Goal: Task Accomplishment & Management: Use online tool/utility

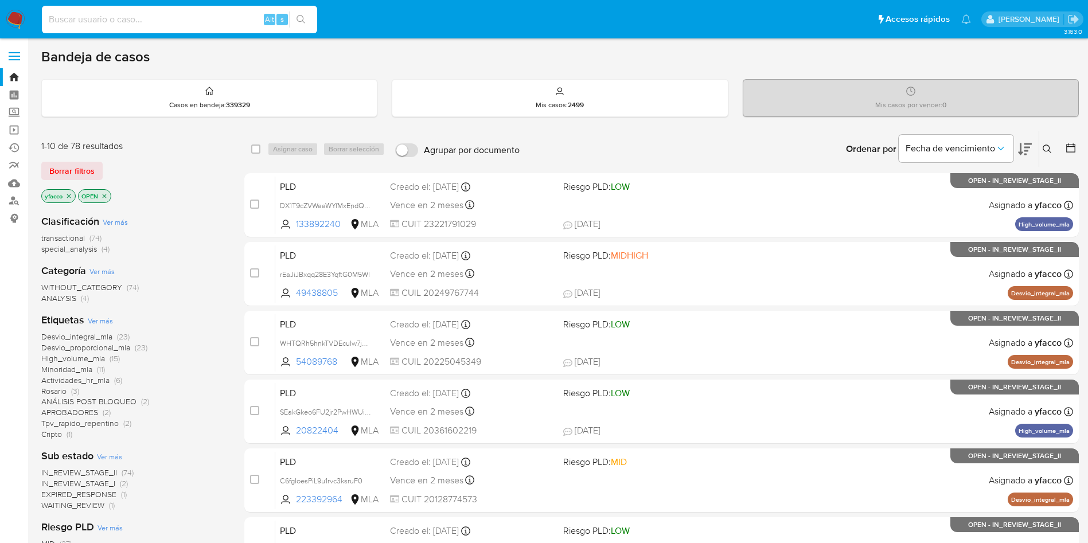
click at [153, 15] on input at bounding box center [179, 19] width 275 height 15
paste input "HWaIaBC1x3DDIbU5an858GrB"
type input "HWaIaBC1x3DDIbU5an858GrB"
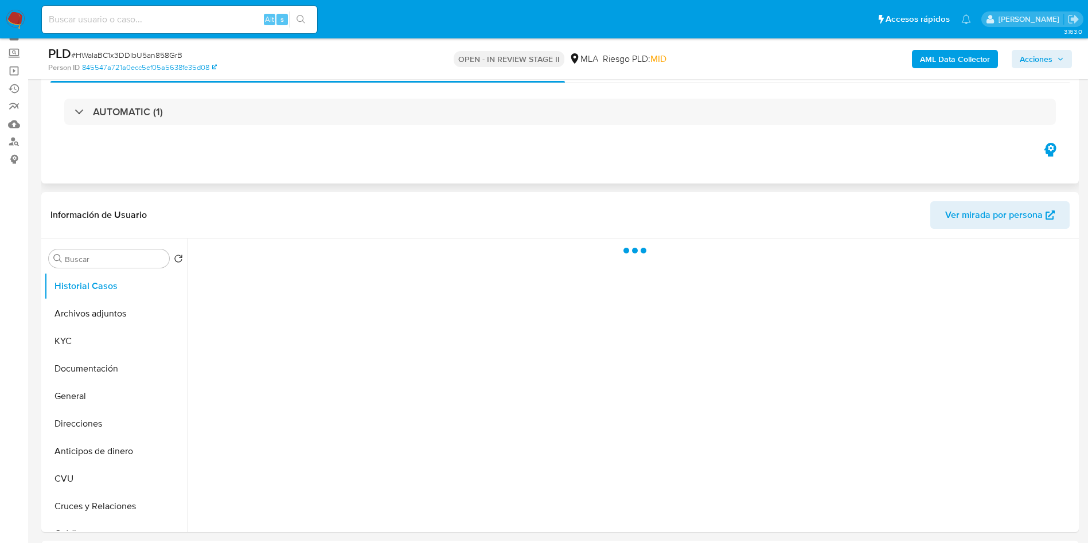
scroll to position [86, 0]
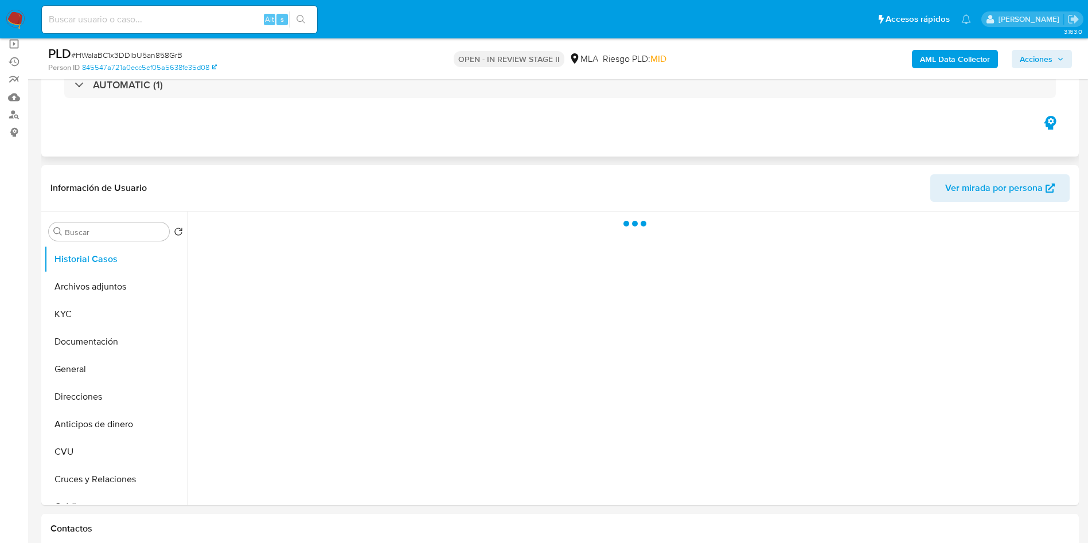
select select "10"
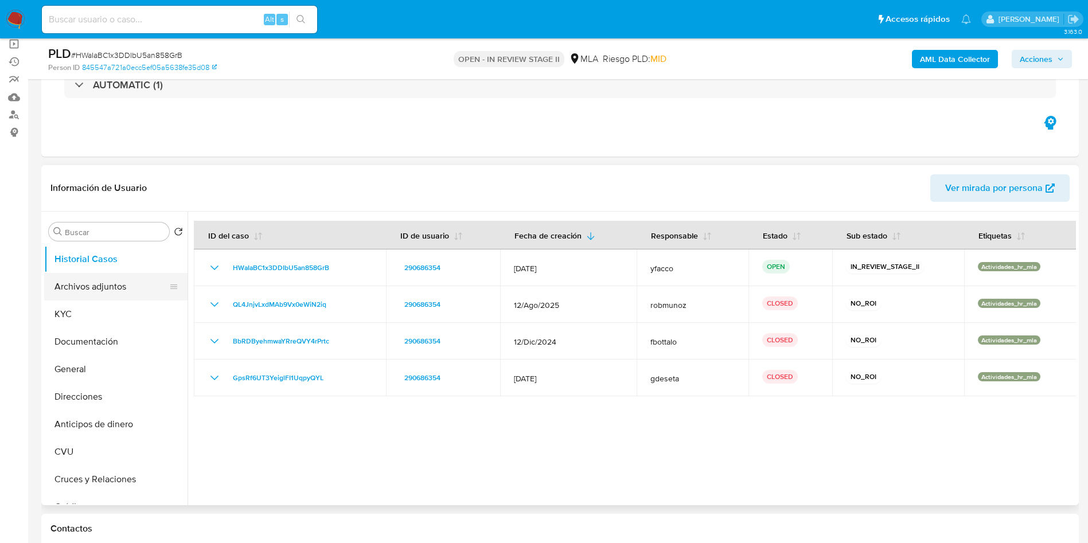
click at [111, 286] on button "Archivos adjuntos" at bounding box center [111, 287] width 134 height 28
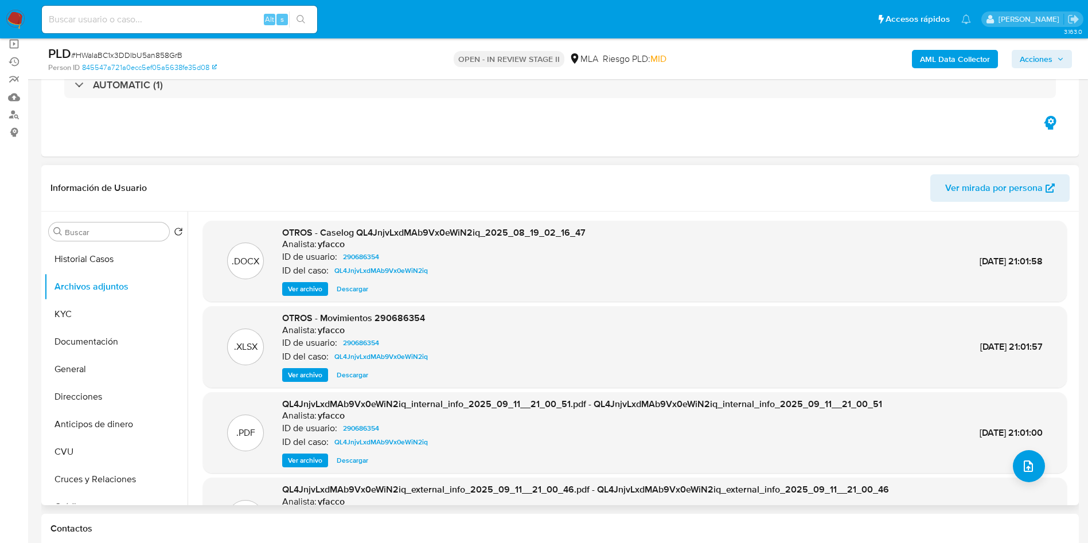
click at [296, 284] on span "Ver archivo" at bounding box center [305, 288] width 34 height 11
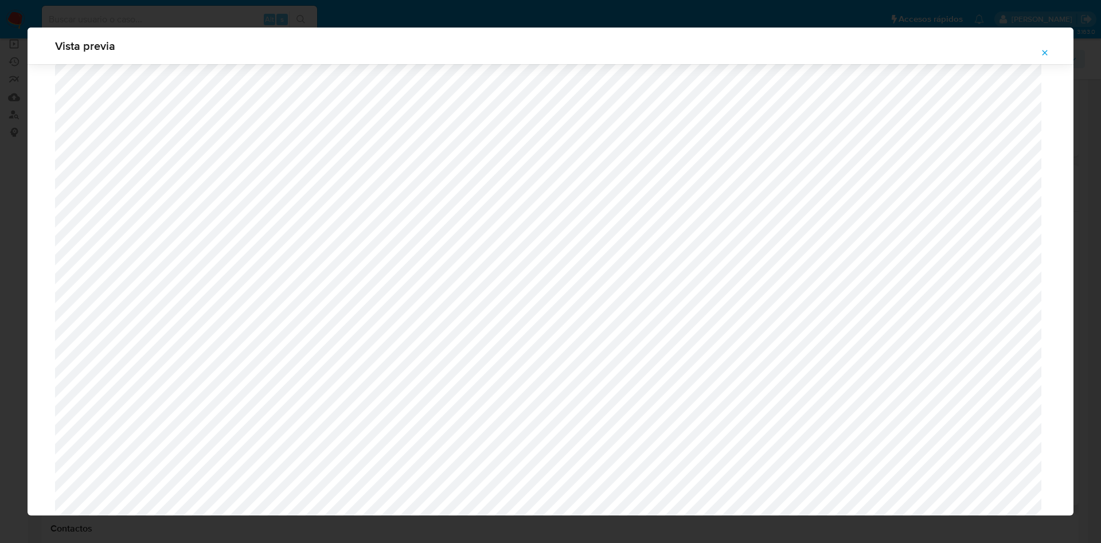
scroll to position [751, 0]
click at [1046, 50] on icon "Attachment preview" at bounding box center [1044, 52] width 9 height 9
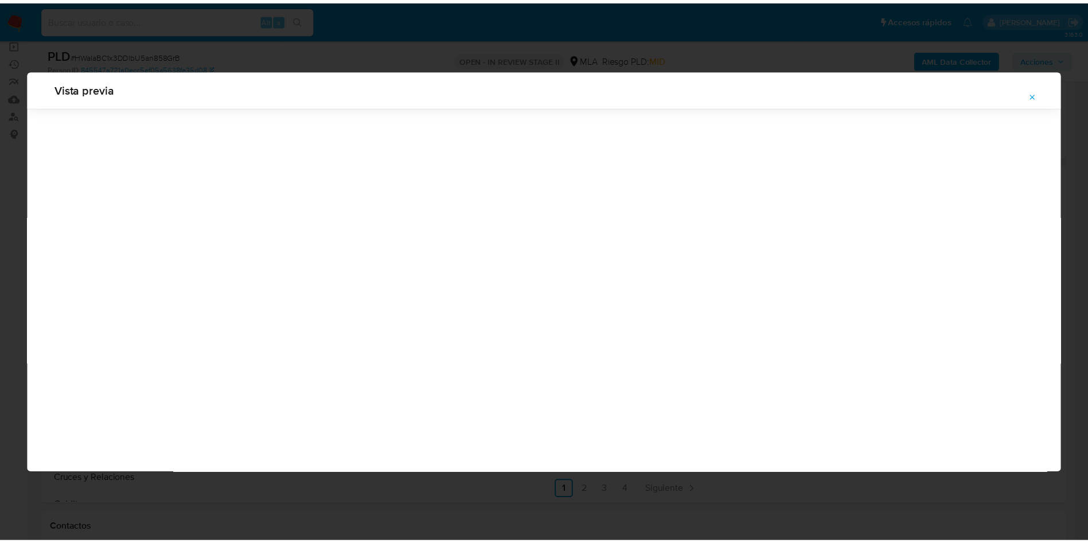
scroll to position [0, 0]
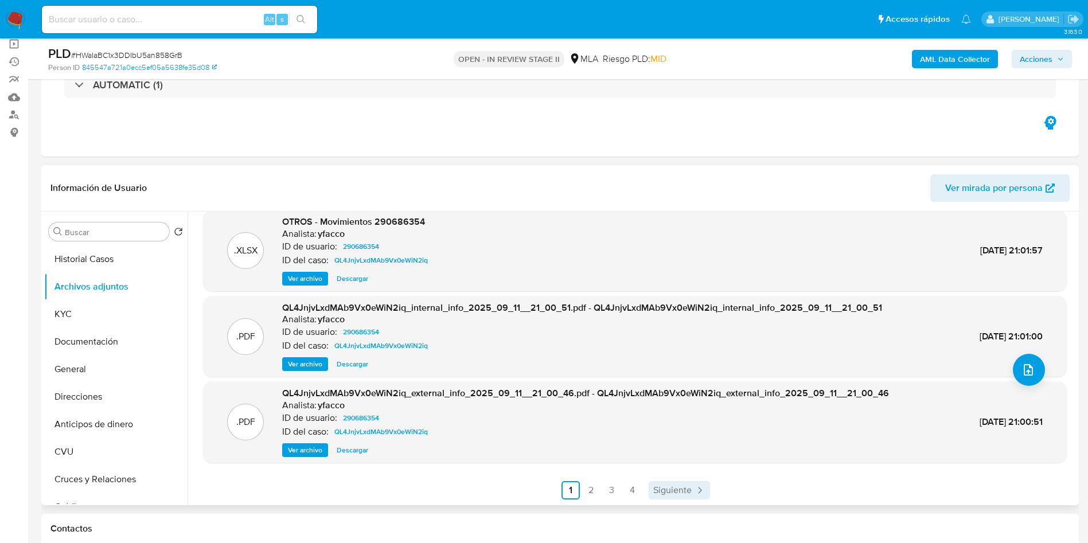
click at [673, 488] on span "Siguiente" at bounding box center [672, 490] width 38 height 9
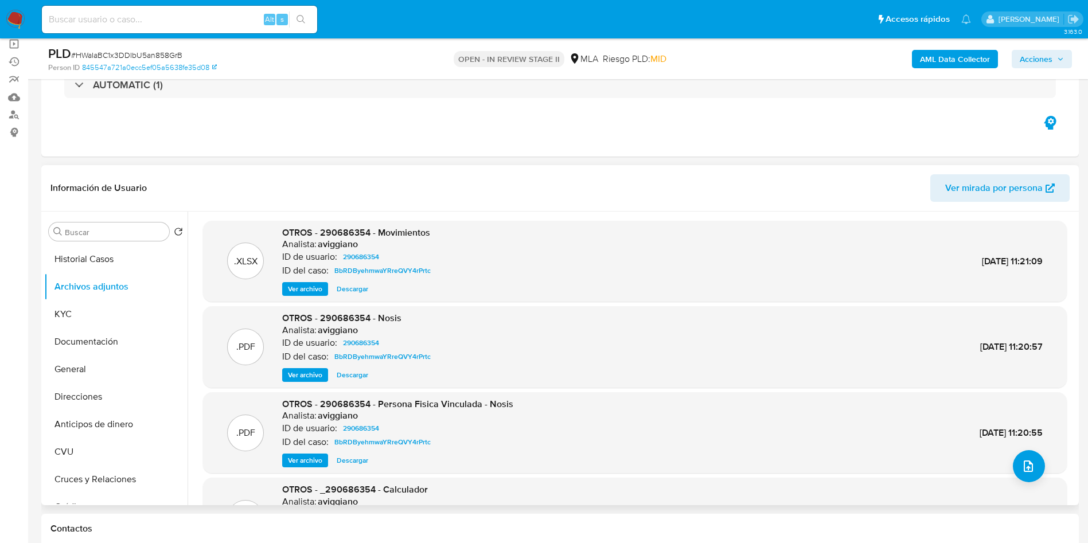
click at [934, 56] on b "AML Data Collector" at bounding box center [955, 59] width 70 height 18
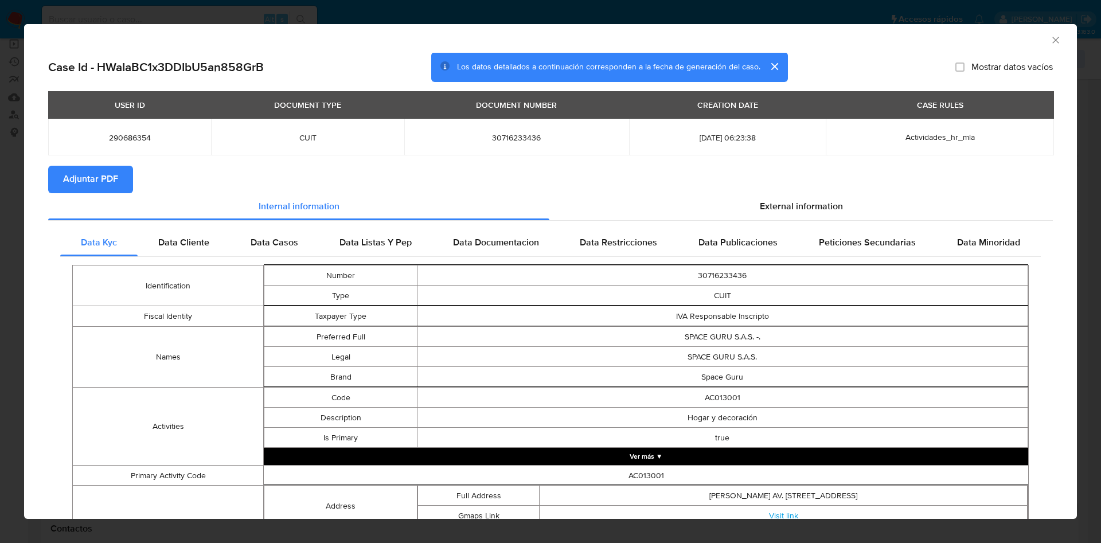
click at [79, 176] on span "Adjuntar PDF" at bounding box center [90, 179] width 55 height 25
click at [1050, 43] on icon "Cerrar ventana" at bounding box center [1055, 39] width 11 height 11
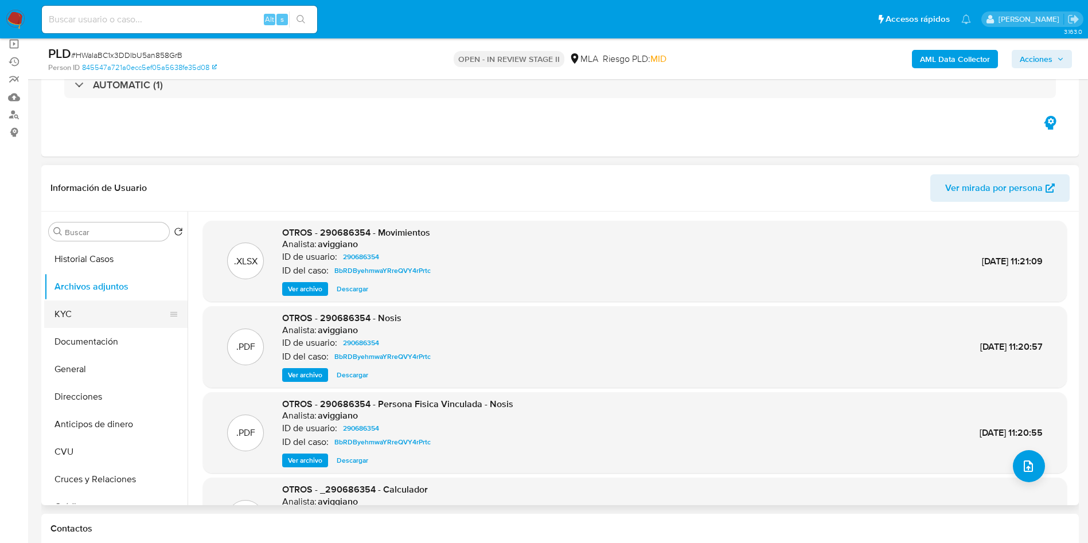
click at [102, 320] on button "KYC" at bounding box center [111, 315] width 134 height 28
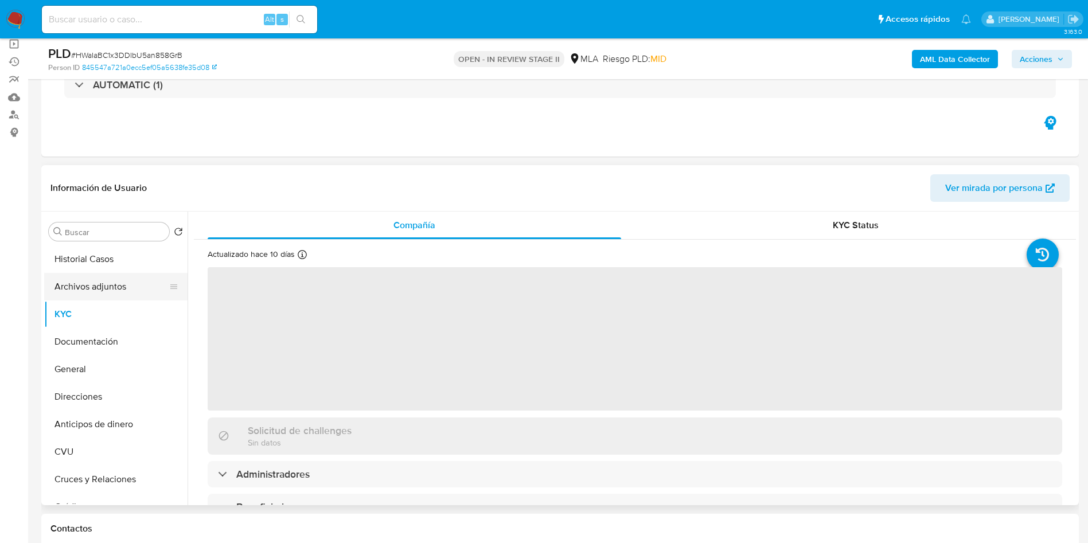
click at [104, 287] on button "Archivos adjuntos" at bounding box center [111, 287] width 134 height 28
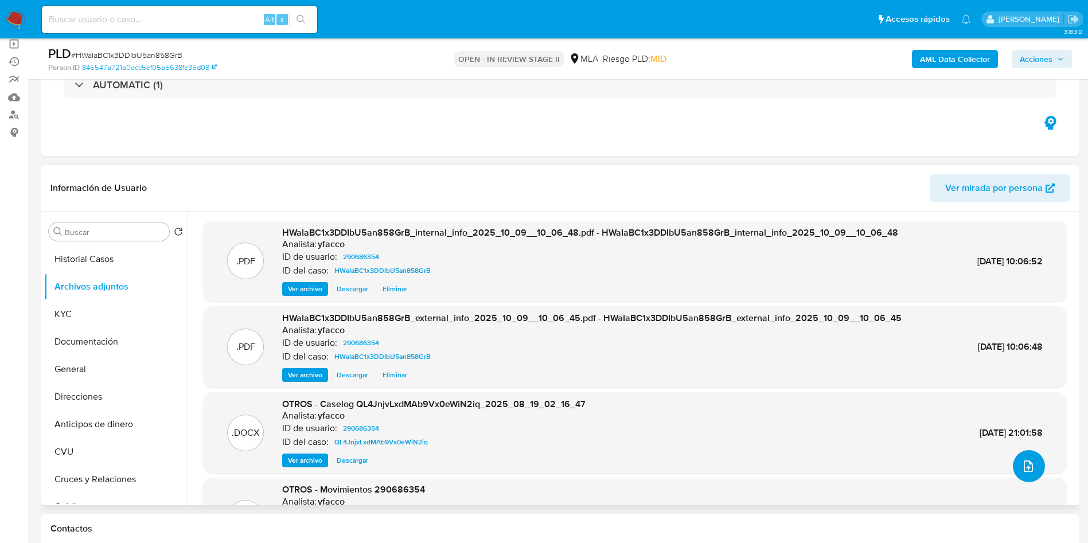
click at [1016, 475] on button "upload-file" at bounding box center [1029, 466] width 32 height 32
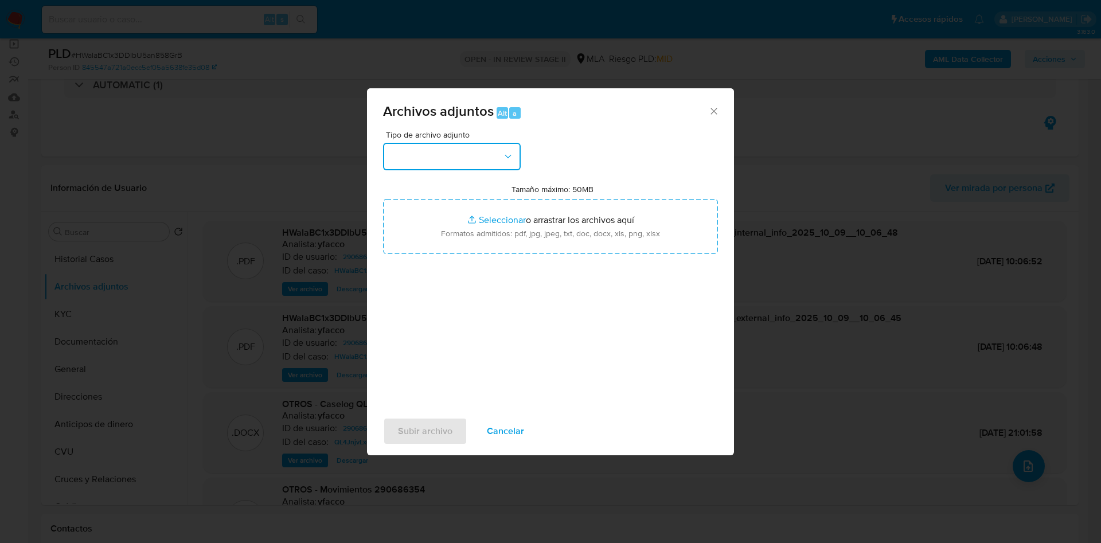
click at [420, 161] on button "button" at bounding box center [452, 157] width 138 height 28
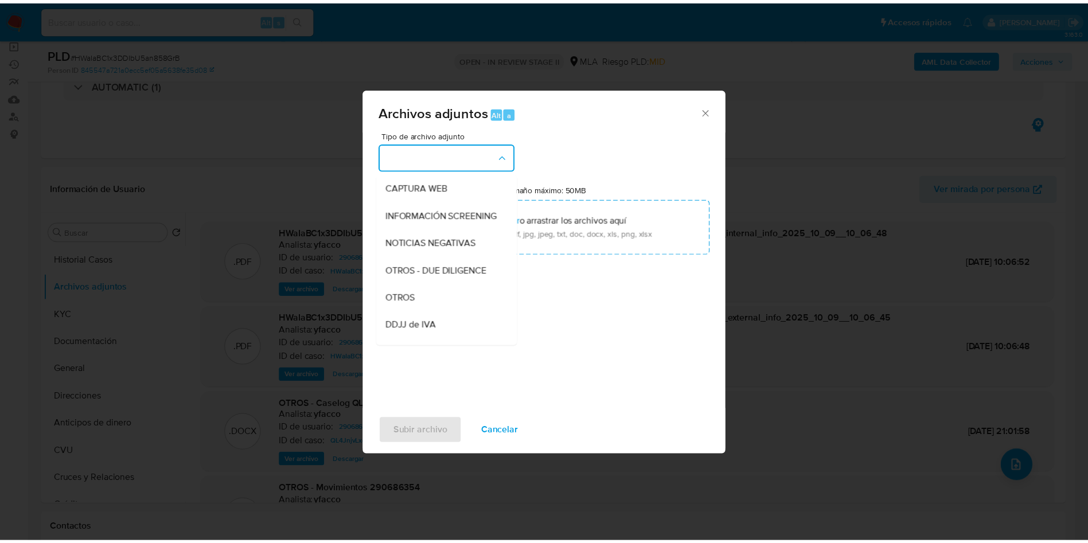
scroll to position [172, 0]
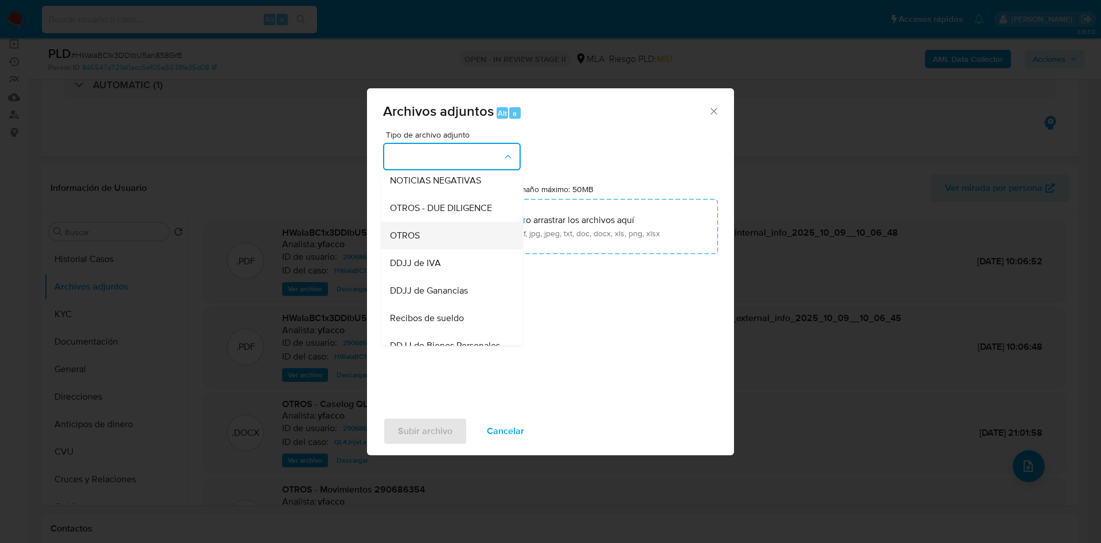
click at [418, 241] on span "OTROS" at bounding box center [405, 235] width 30 height 11
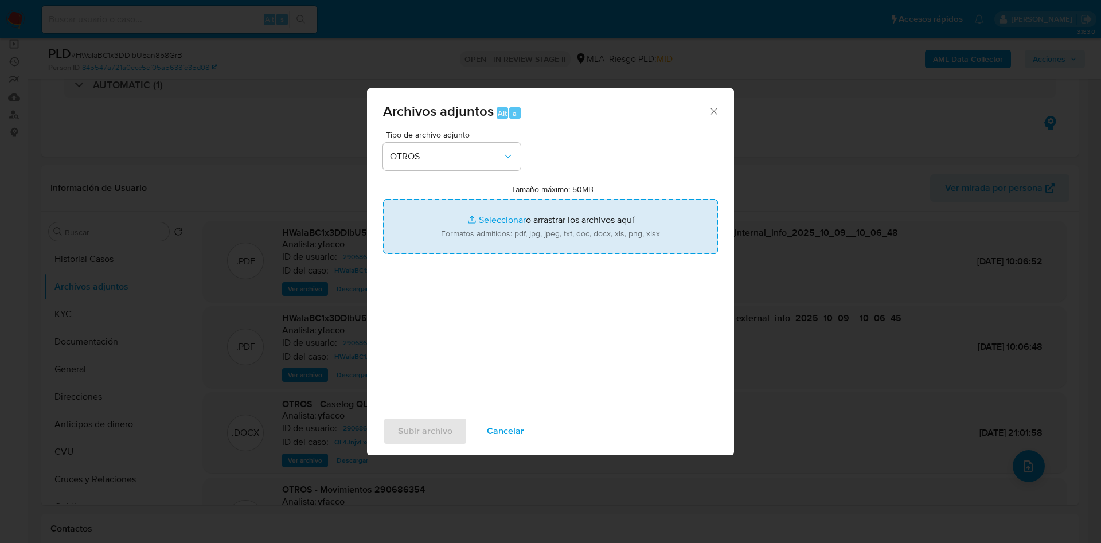
click at [485, 214] on input "Tamaño máximo: 50MB Seleccionar archivos" at bounding box center [550, 226] width 335 height 55
type input "C:\fakepath\Caselog HWaIaBC1x3DDIbU5an858GrB_2025_10_08_11_36_34.docx"
click at [500, 217] on input "Tamaño máximo: 50MB Seleccionar archivos" at bounding box center [550, 226] width 335 height 55
type input "C:\fakepath\Movimientos 290686354.xlsx"
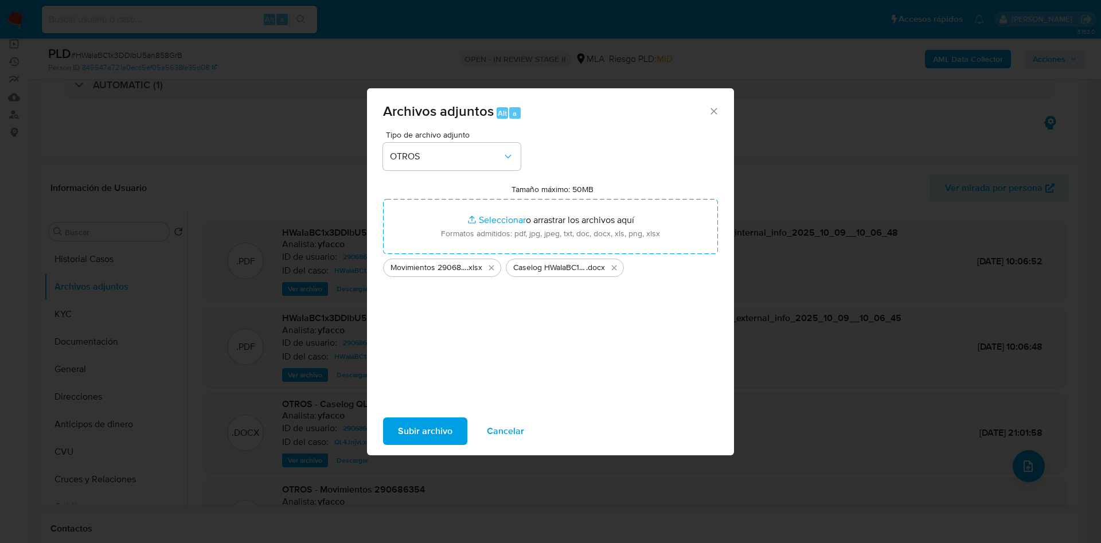
click at [437, 427] on span "Subir archivo" at bounding box center [425, 431] width 54 height 25
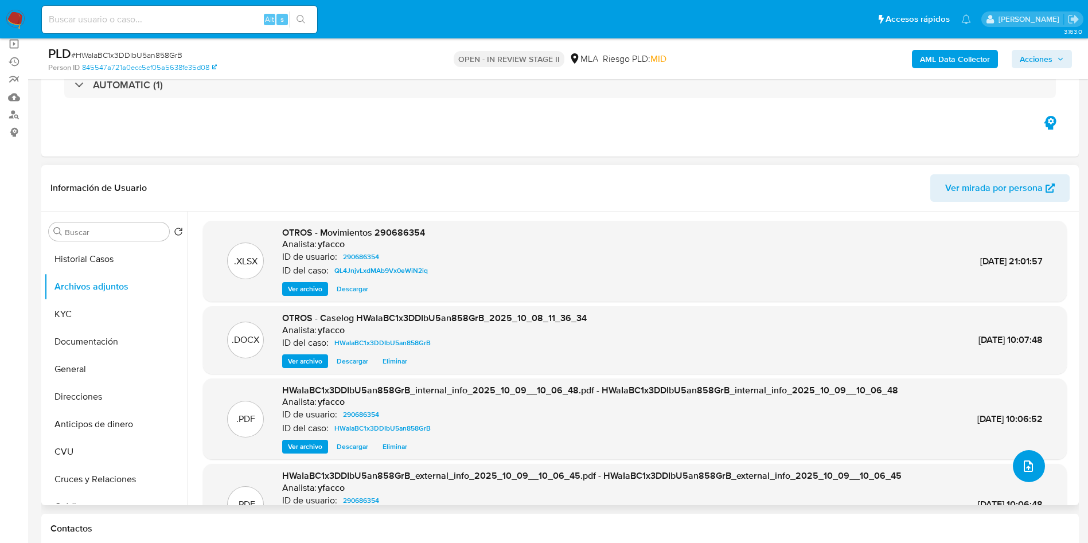
scroll to position [83, 0]
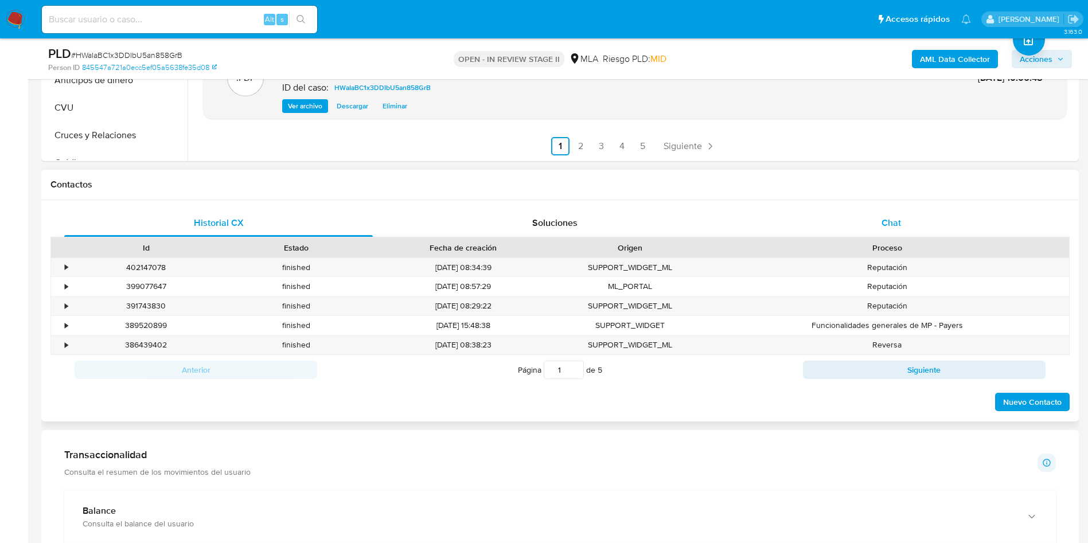
click at [880, 221] on div "Chat" at bounding box center [891, 223] width 309 height 28
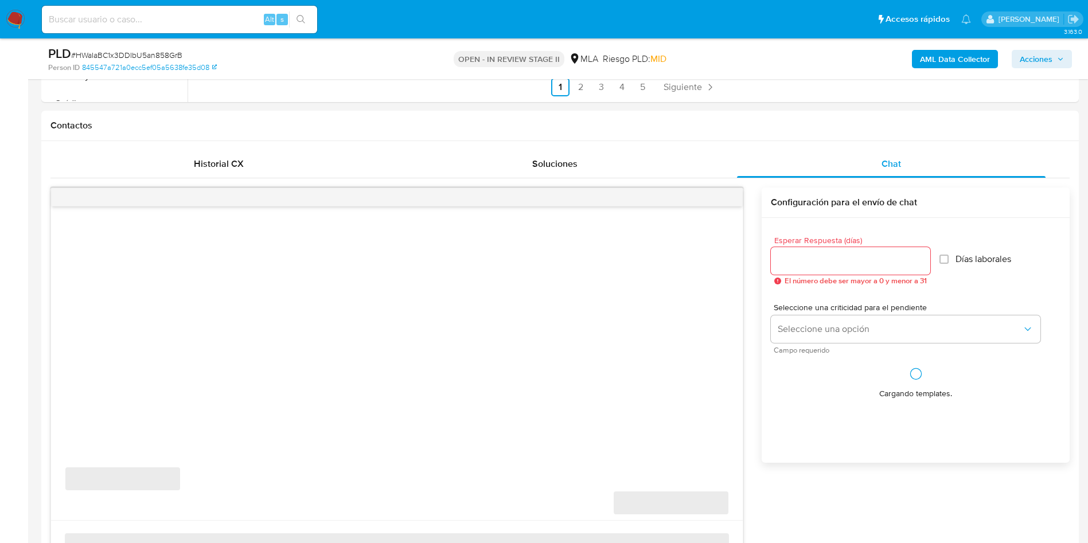
scroll to position [516, 0]
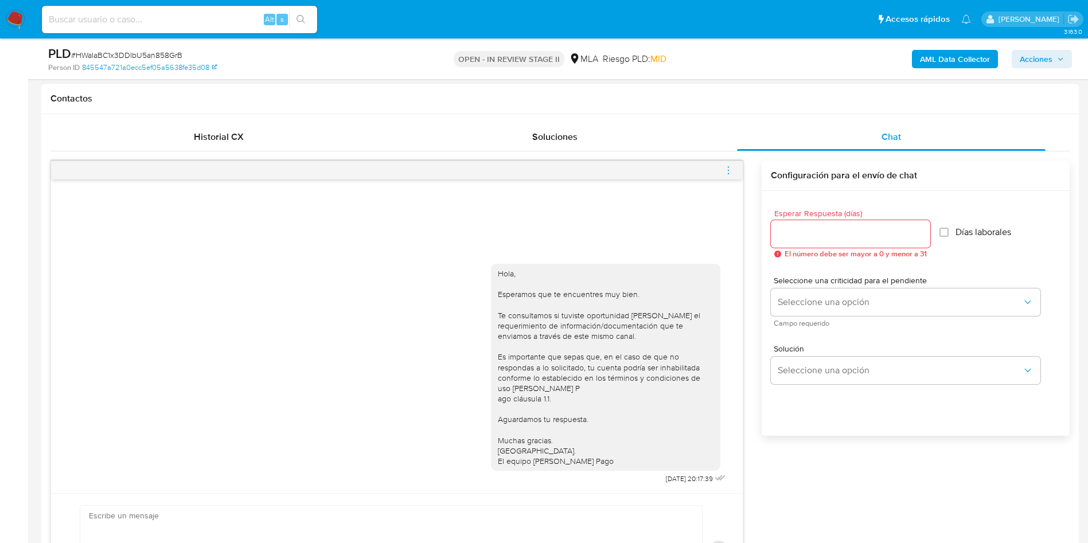
click at [724, 174] on icon "menu-action" at bounding box center [728, 170] width 10 height 10
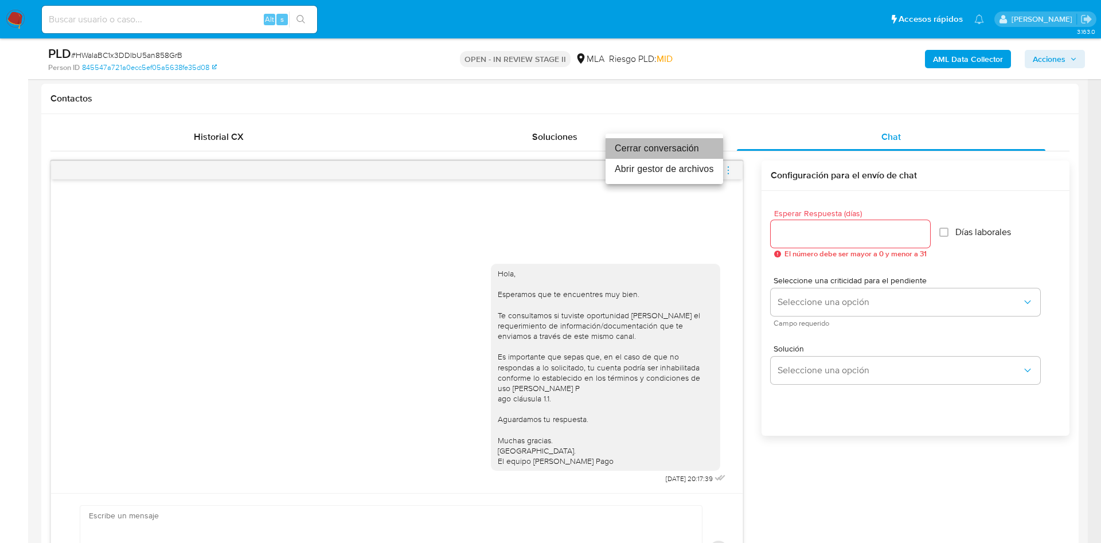
click at [647, 144] on li "Cerrar conversación" at bounding box center [665, 148] width 118 height 21
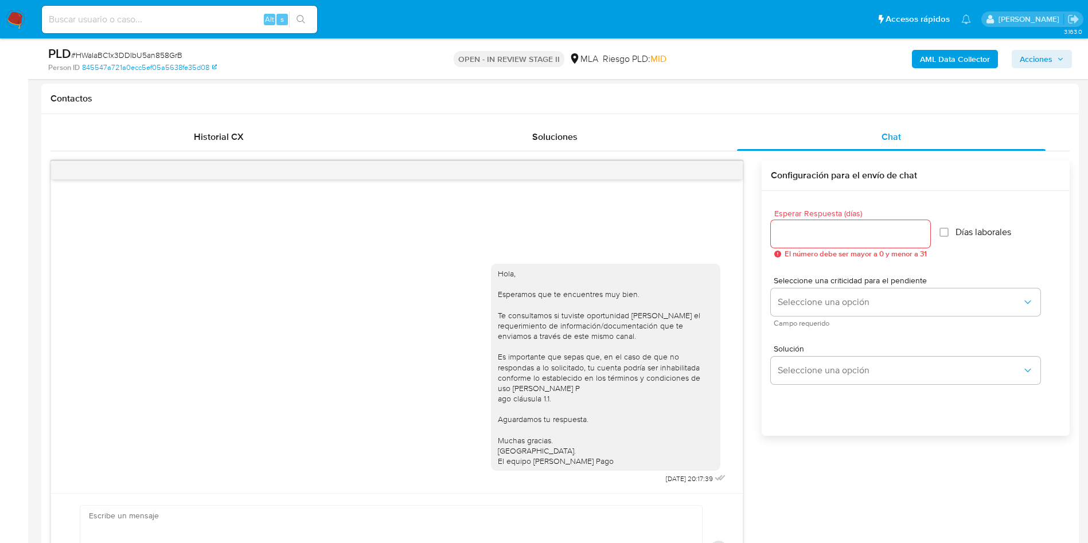
click at [1029, 64] on span "Acciones" at bounding box center [1036, 59] width 33 height 18
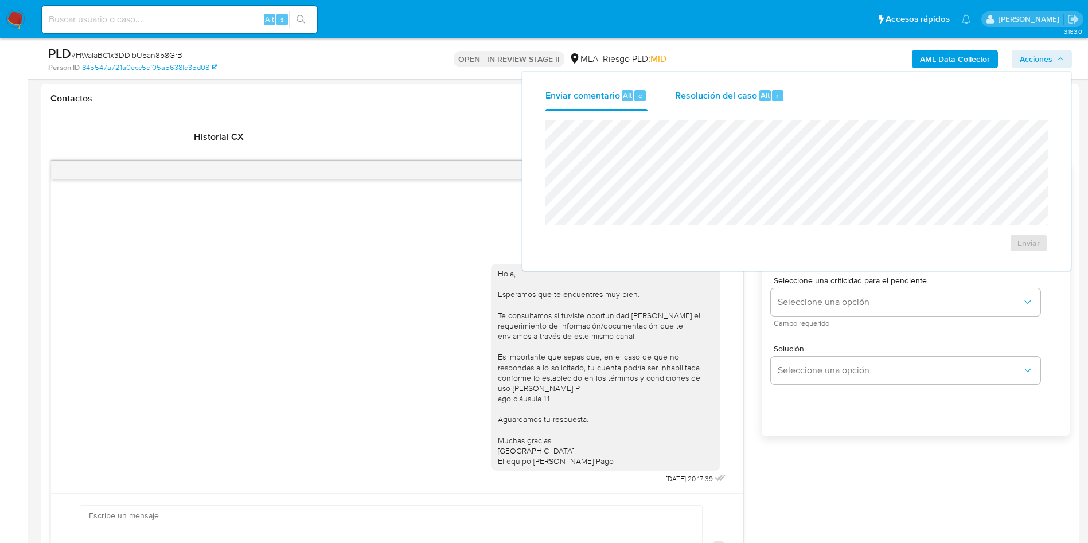
click at [737, 103] on div "Resolución del caso Alt r" at bounding box center [730, 96] width 110 height 30
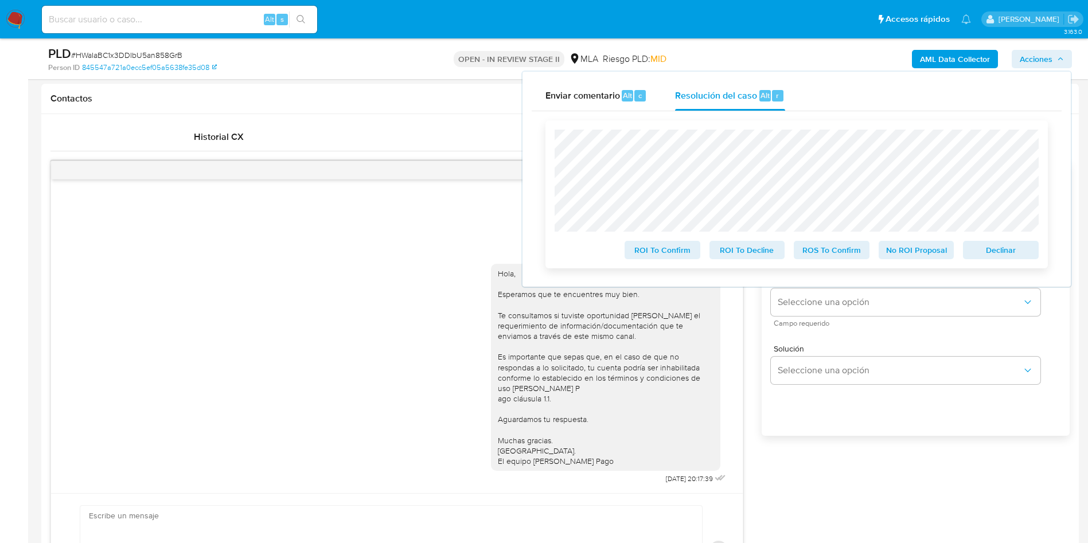
click at [904, 255] on span "No ROI Proposal" at bounding box center [917, 250] width 60 height 16
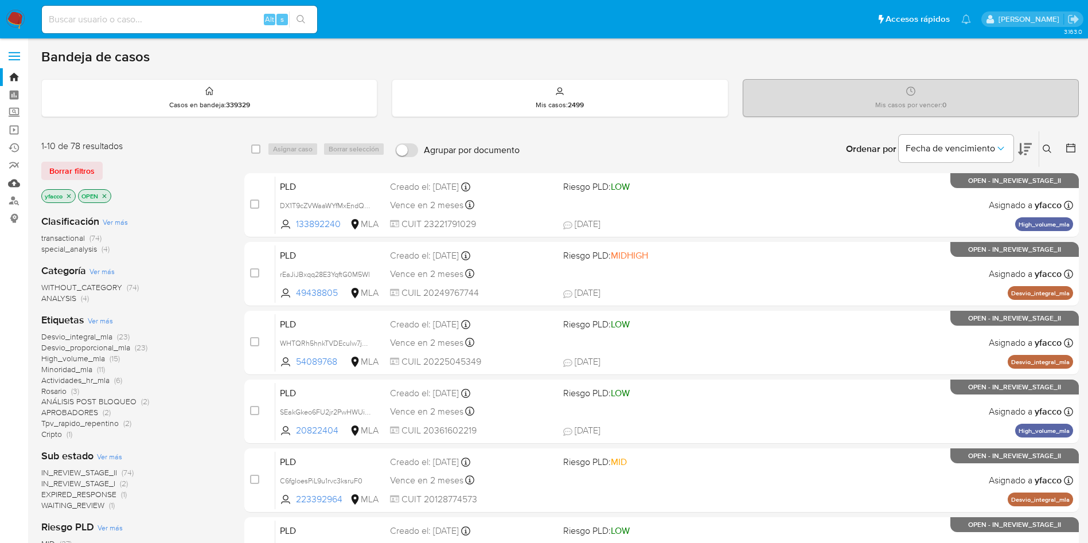
click at [15, 181] on link "Mulan" at bounding box center [68, 183] width 136 height 18
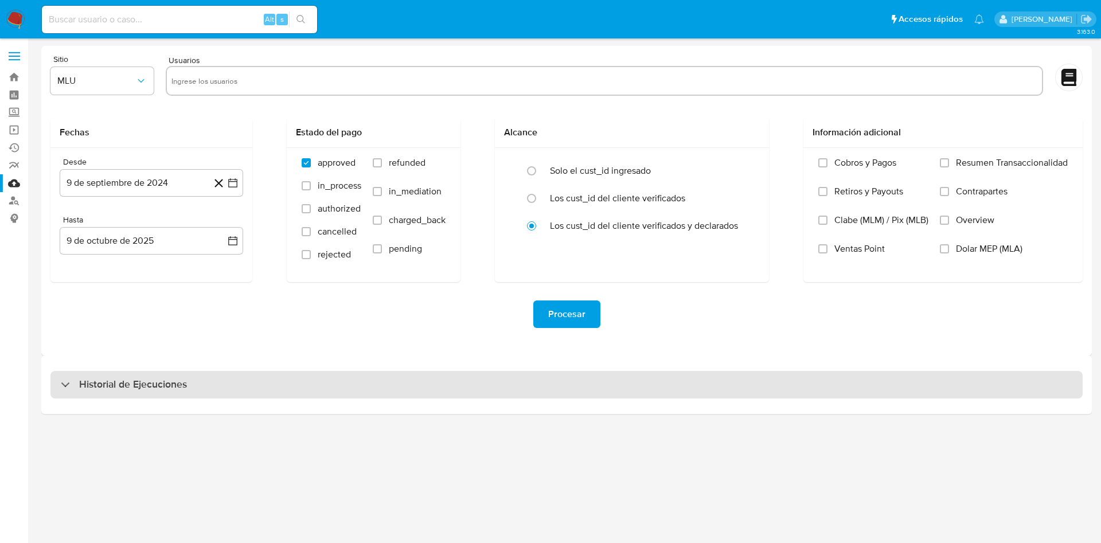
click at [141, 382] on h3 "Historial de Ejecuciones" at bounding box center [133, 385] width 108 height 14
select select "10"
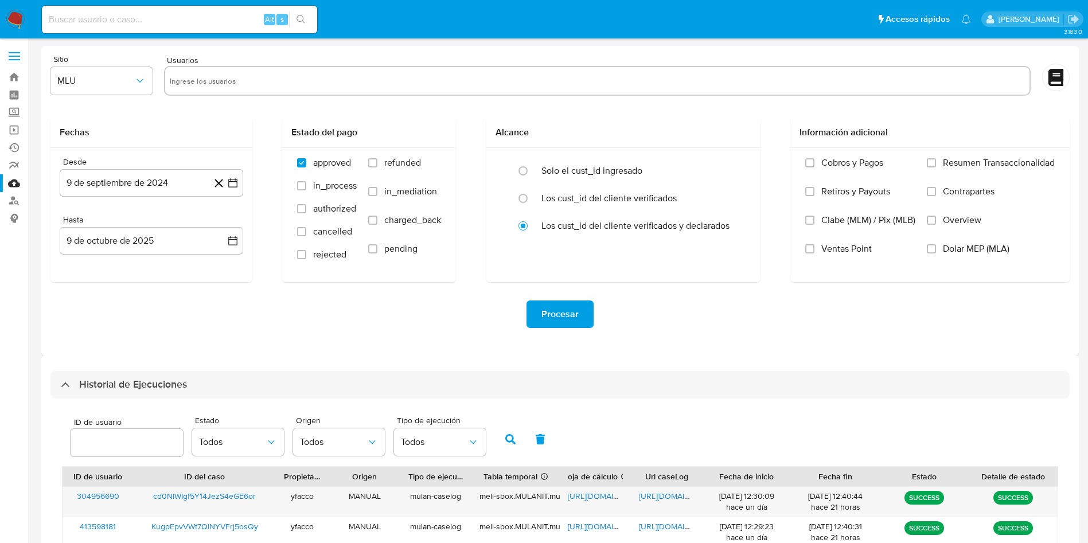
click at [131, 440] on input "number" at bounding box center [127, 442] width 112 height 15
type input "290686354"
click at [520, 444] on button "button" at bounding box center [510, 440] width 30 height 28
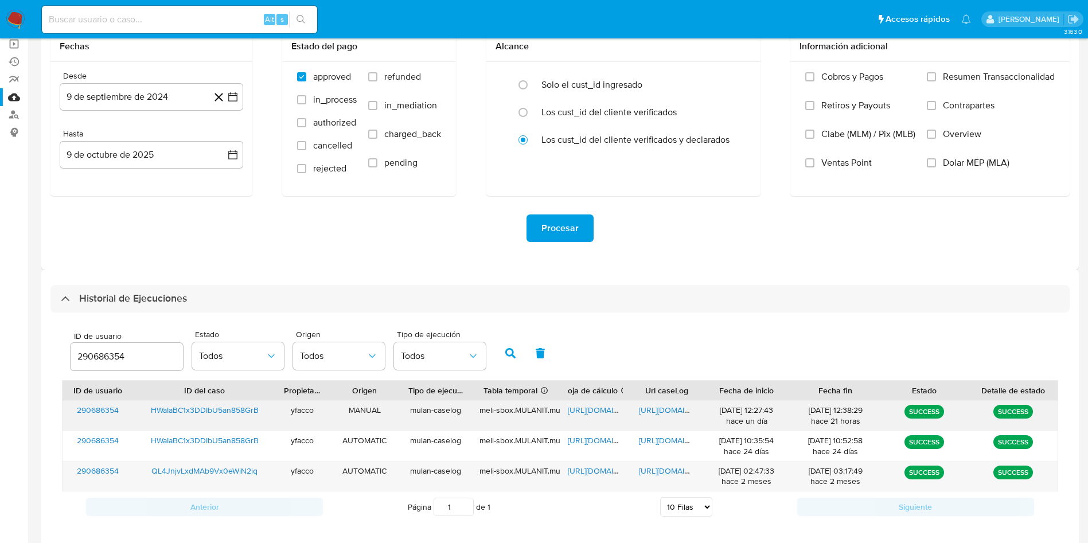
click at [597, 409] on span "https://docs.google.com/spreadsheets/d/1xmF3T0ShnIkzAeD0f4PxkeCFjbewT13JKcsE2KG…" at bounding box center [607, 409] width 79 height 11
click at [661, 411] on span "https://docs.google.com/document/d/1c6hn3TwquDZCamRR2DysrUBwu4l1_qWW7-Z_hhQslbk…" at bounding box center [678, 409] width 79 height 11
drag, startPoint x: 141, startPoint y: 354, endPoint x: 0, endPoint y: 314, distance: 146.1
click at [0, 328] on section "Bandeja Tablero Screening Búsqueda en Listas Watchlist Herramientas Operaciones…" at bounding box center [544, 256] width 1088 height 684
type input "2326216777"
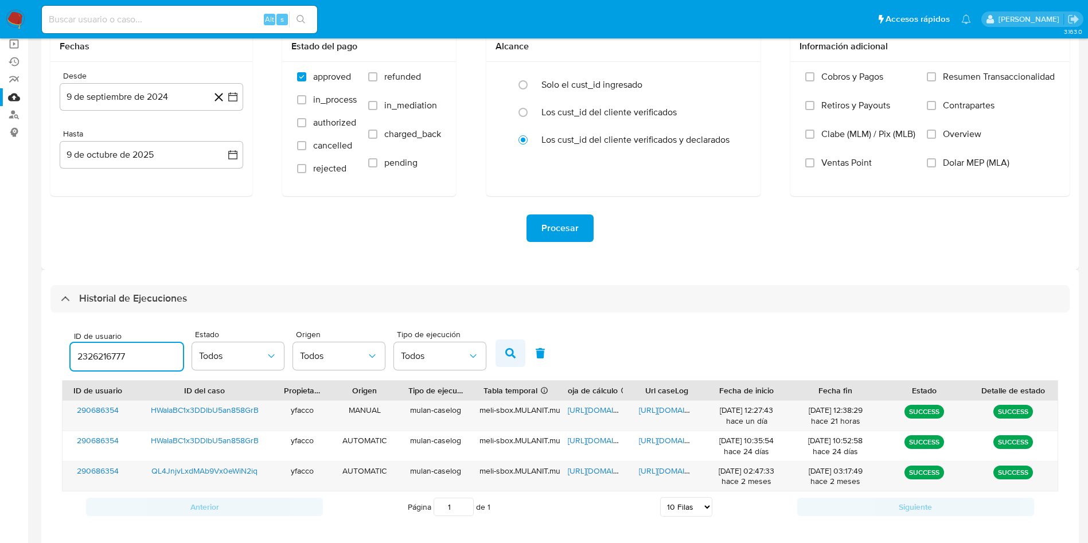
click at [507, 349] on icon "button" at bounding box center [510, 353] width 10 height 10
click at [660, 413] on span "https://docs.google.com/document/d/1ni_JEp2l0x7hWi7wIU_Rlv1pPWXJFJgV4fmqy4CYFHQ…" at bounding box center [678, 409] width 79 height 11
click at [141, 353] on div "2326216777" at bounding box center [127, 357] width 112 height 28
drag, startPoint x: 141, startPoint y: 356, endPoint x: 10, endPoint y: 341, distance: 131.5
click at [14, 343] on section "Bandeja Tablero Screening Búsqueda en Listas Watchlist Herramientas Operaciones…" at bounding box center [544, 256] width 1088 height 684
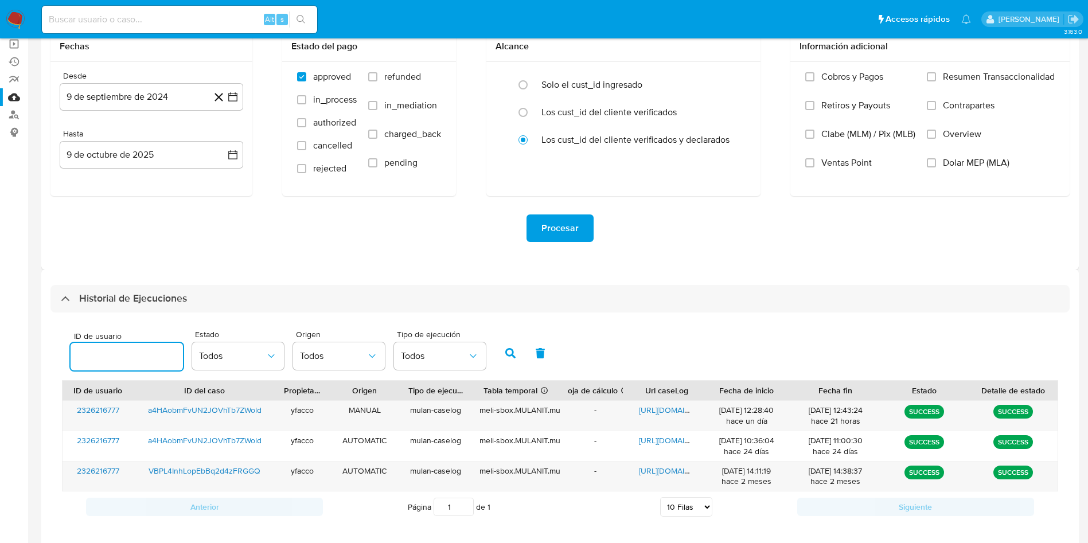
paste input "413598181"
type input "413598181"
click at [508, 356] on icon "button" at bounding box center [510, 353] width 10 height 10
click at [670, 405] on span "https://docs.google.com/document/d/1FQOQaIdl8GV3obu1kR3SZSybLiBUdCLpHxaVnKswnK0…" at bounding box center [678, 409] width 79 height 11
click at [597, 406] on span "https://docs.google.com/spreadsheets/d/1FjP0gUz637GLqME3I7VJCUzn85uAKEhvKMBl2cu…" at bounding box center [607, 409] width 79 height 11
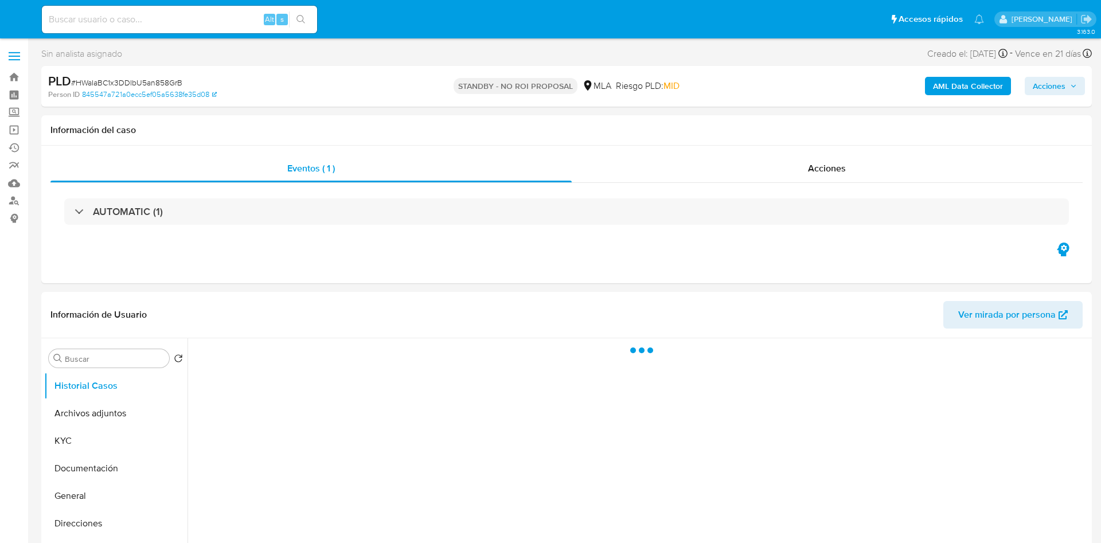
select select "10"
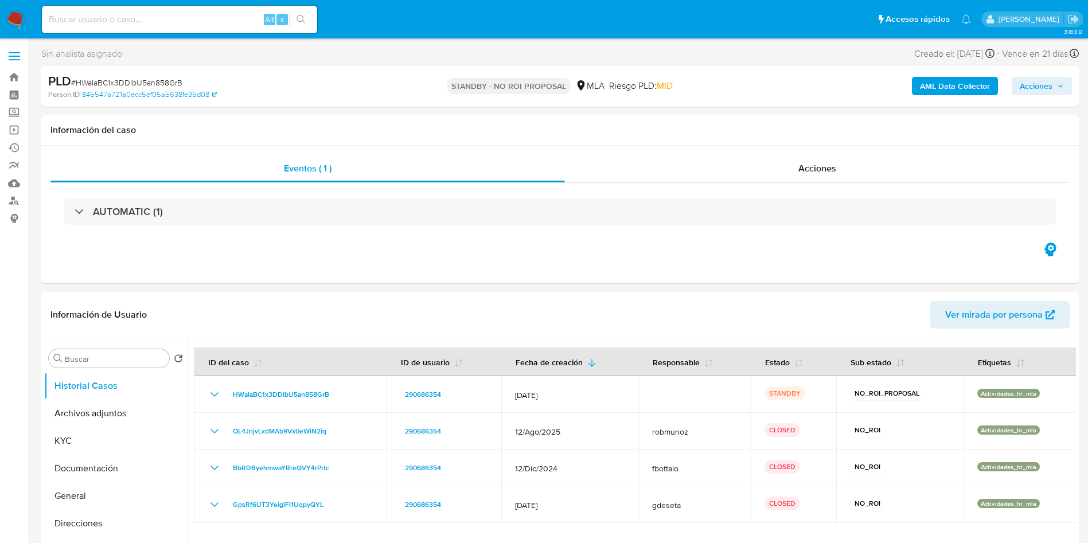
click at [151, 17] on input at bounding box center [179, 19] width 275 height 15
paste input "a4HAobmFvUN2JOVhTb7ZWold"
type input "a4HAobmFvUN2JOVhTb7ZWold"
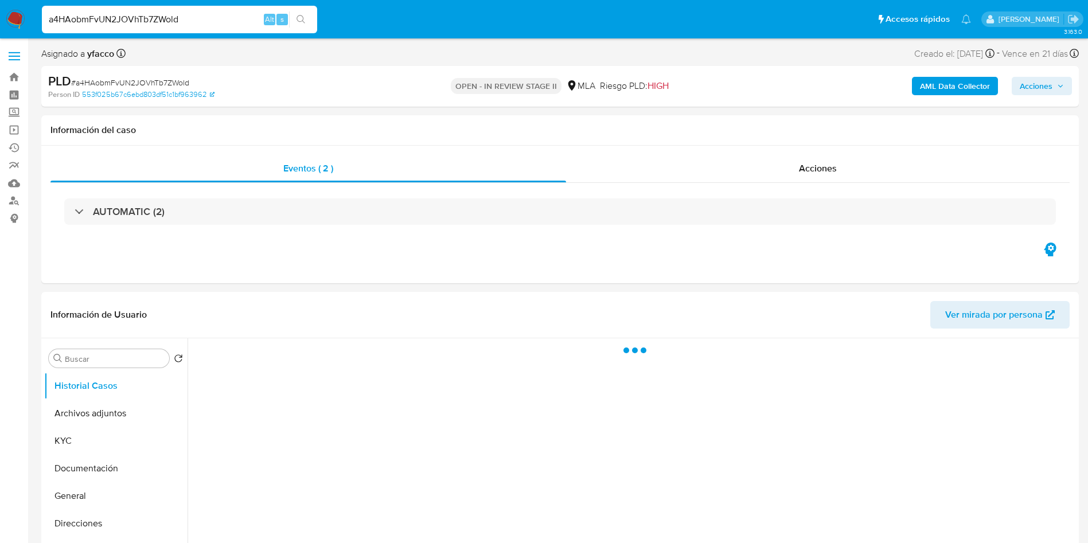
select select "10"
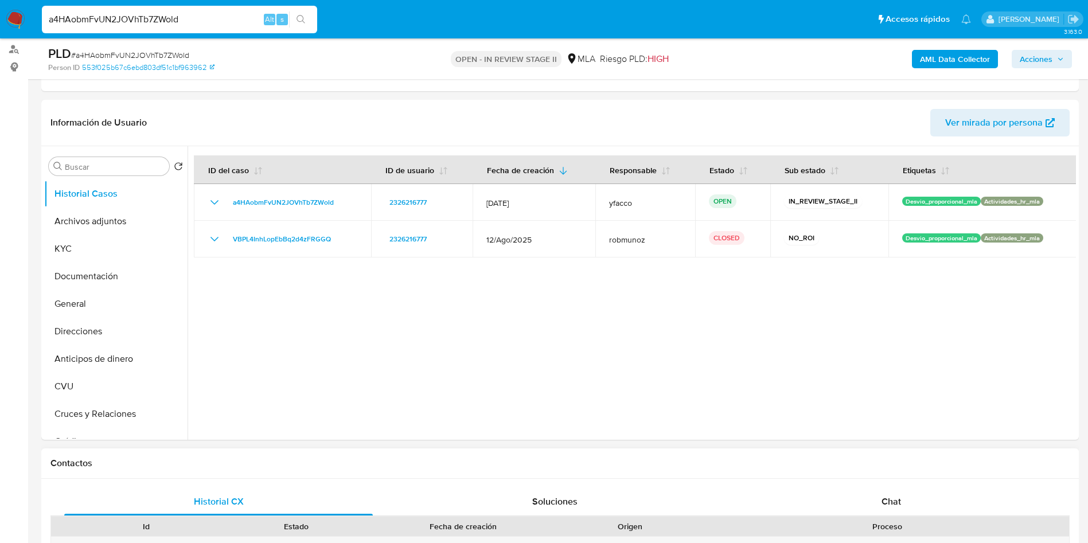
scroll to position [258, 0]
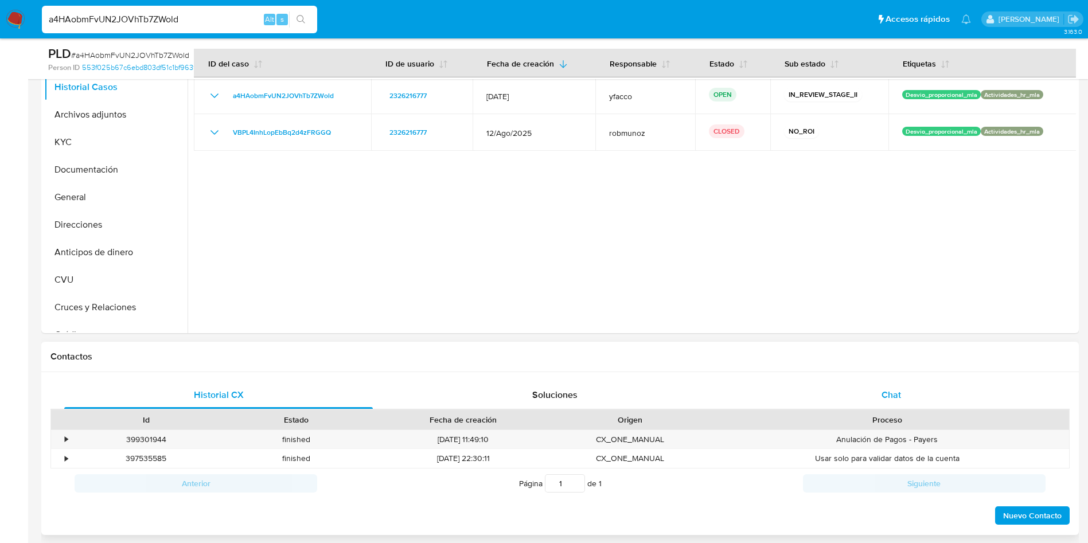
click at [879, 393] on div "Chat" at bounding box center [891, 395] width 309 height 28
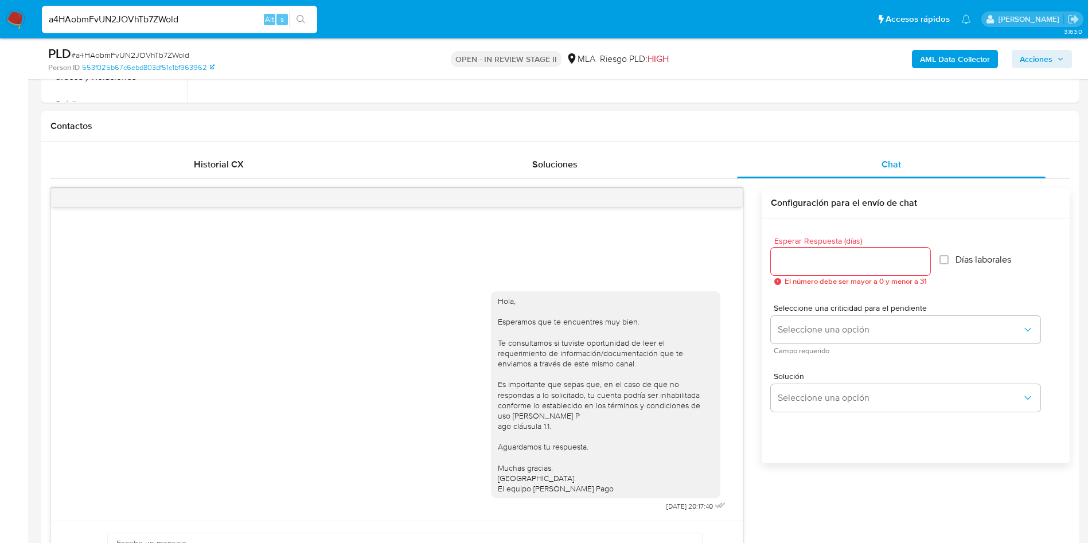
scroll to position [516, 0]
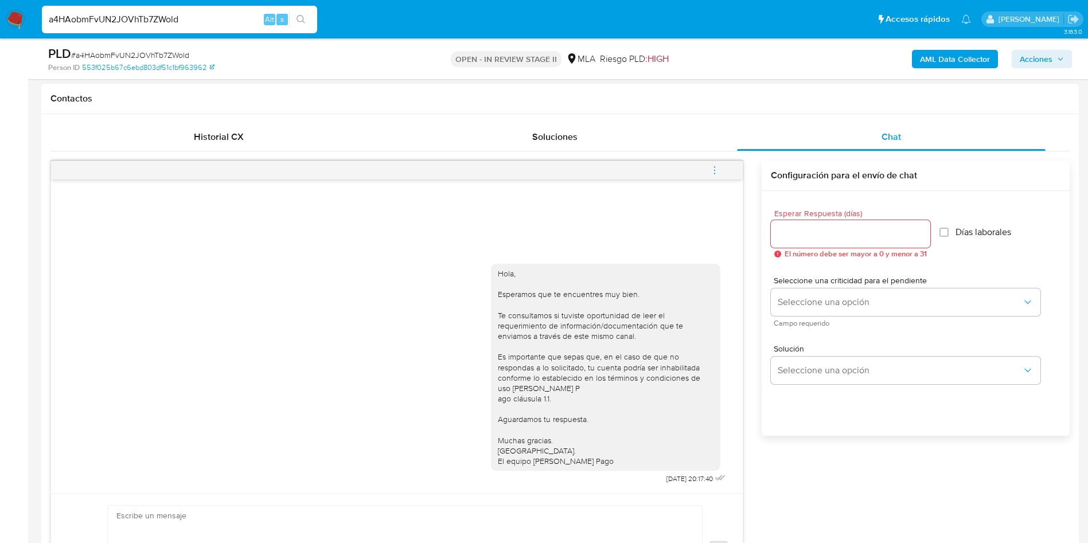
click at [716, 171] on icon "menu-action" at bounding box center [714, 170] width 10 height 10
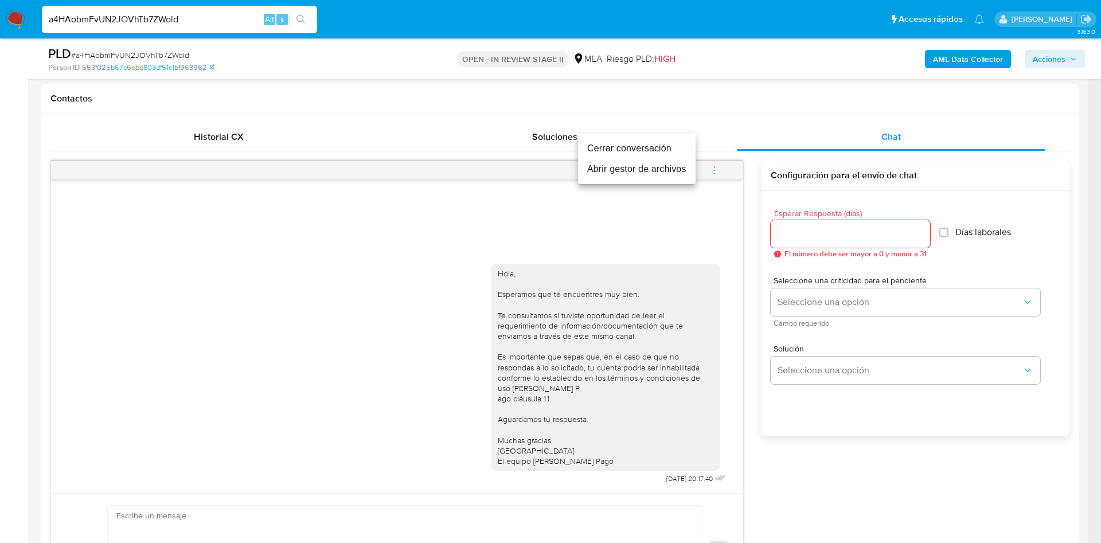
click at [678, 151] on li "Cerrar conversación" at bounding box center [637, 148] width 118 height 21
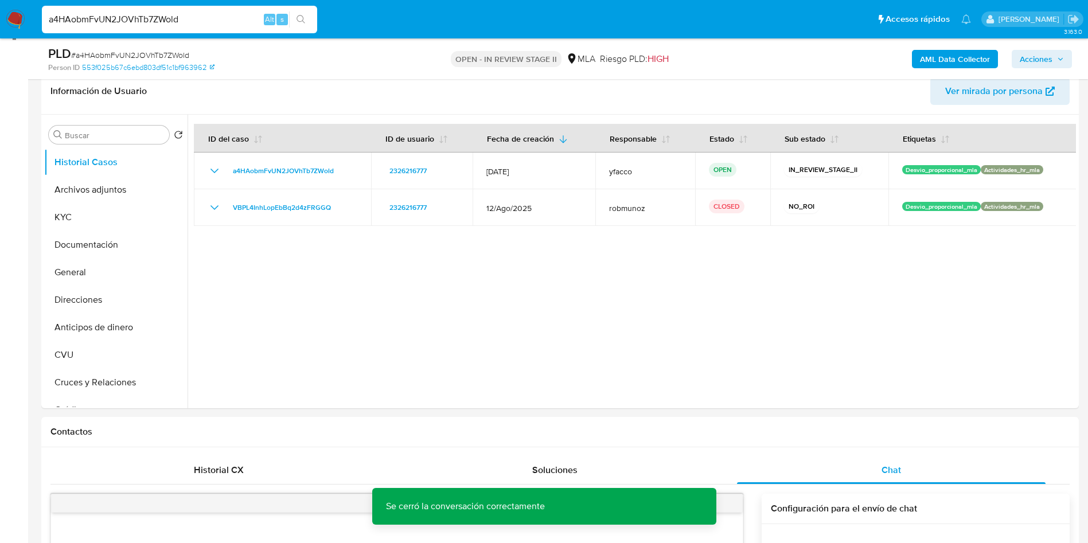
scroll to position [172, 0]
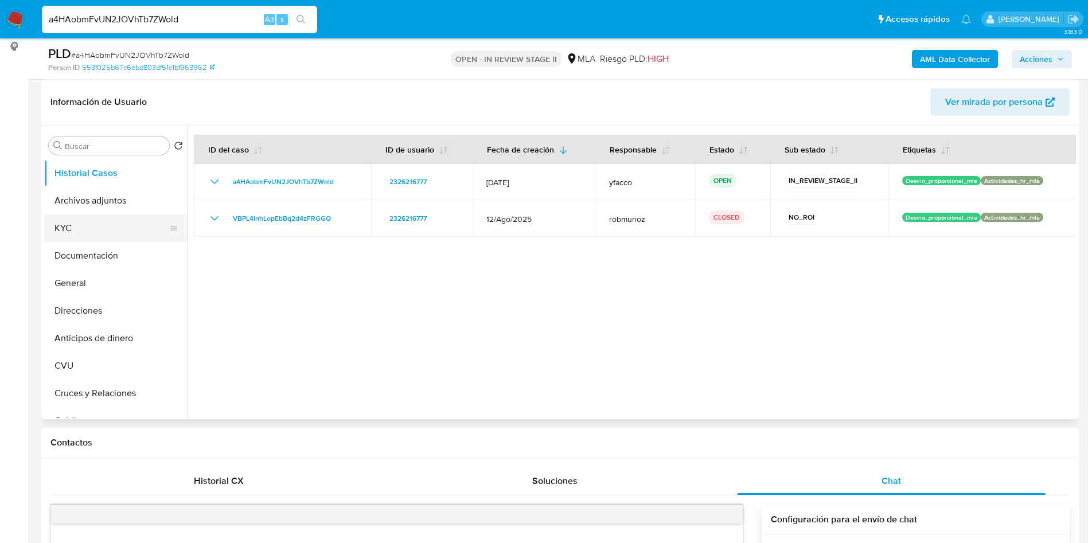
click at [99, 232] on button "KYC" at bounding box center [111, 228] width 134 height 28
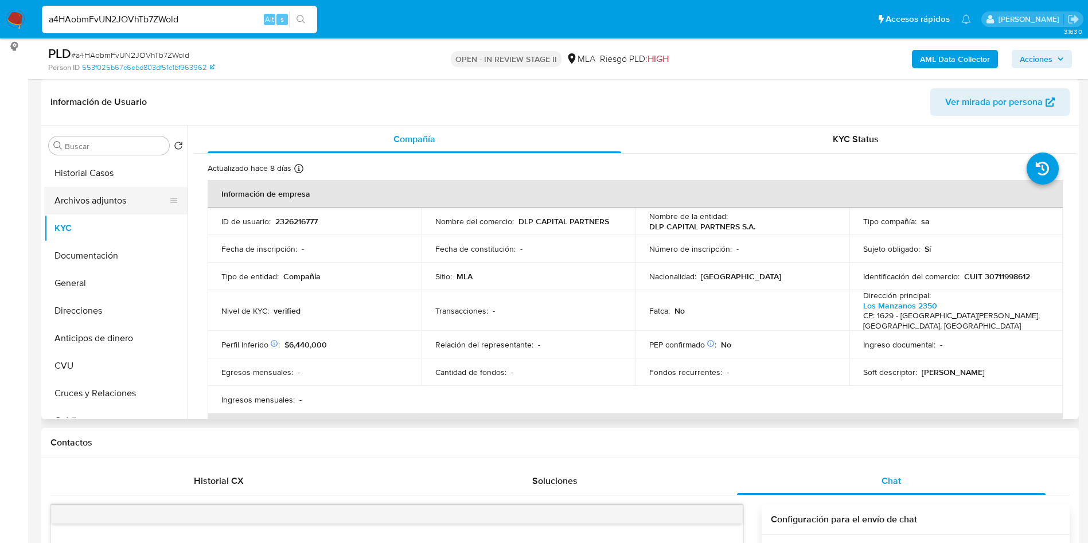
click at [118, 201] on button "Archivos adjuntos" at bounding box center [111, 201] width 134 height 28
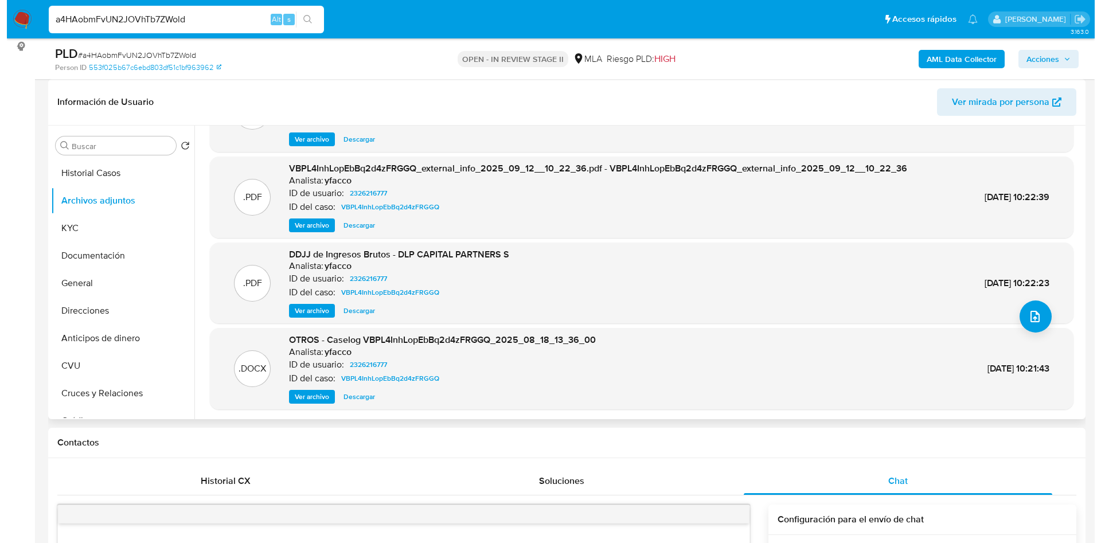
scroll to position [86, 0]
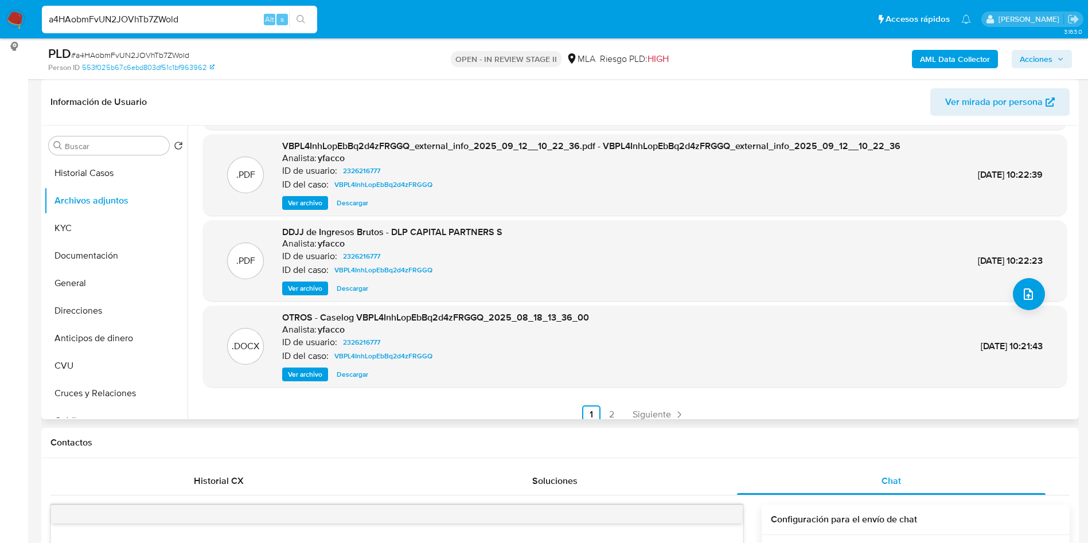
click at [314, 369] on span "Ver archivo" at bounding box center [305, 374] width 34 height 11
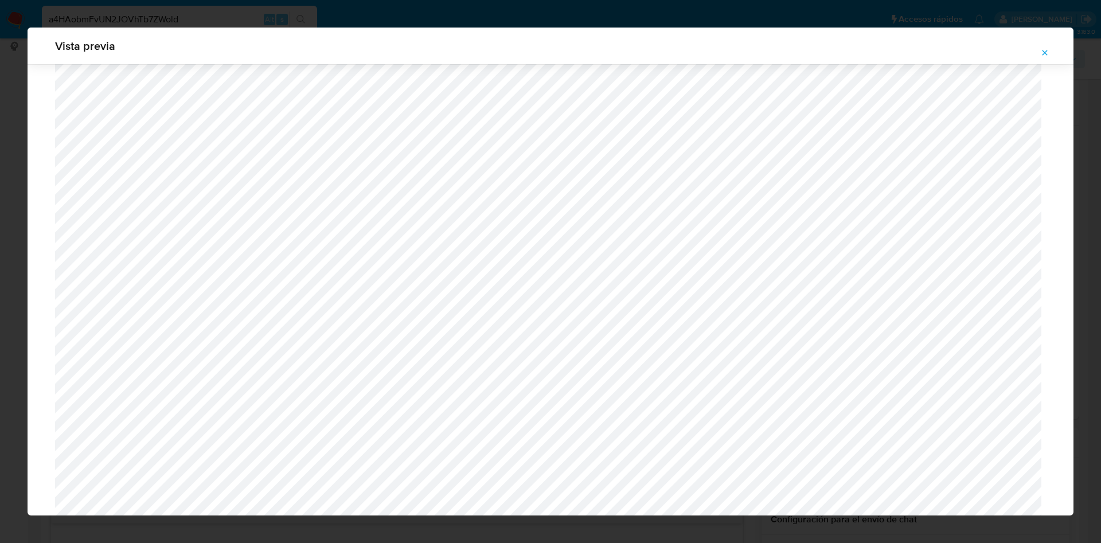
scroll to position [665, 0]
click at [1042, 53] on icon "Attachment preview" at bounding box center [1044, 52] width 9 height 9
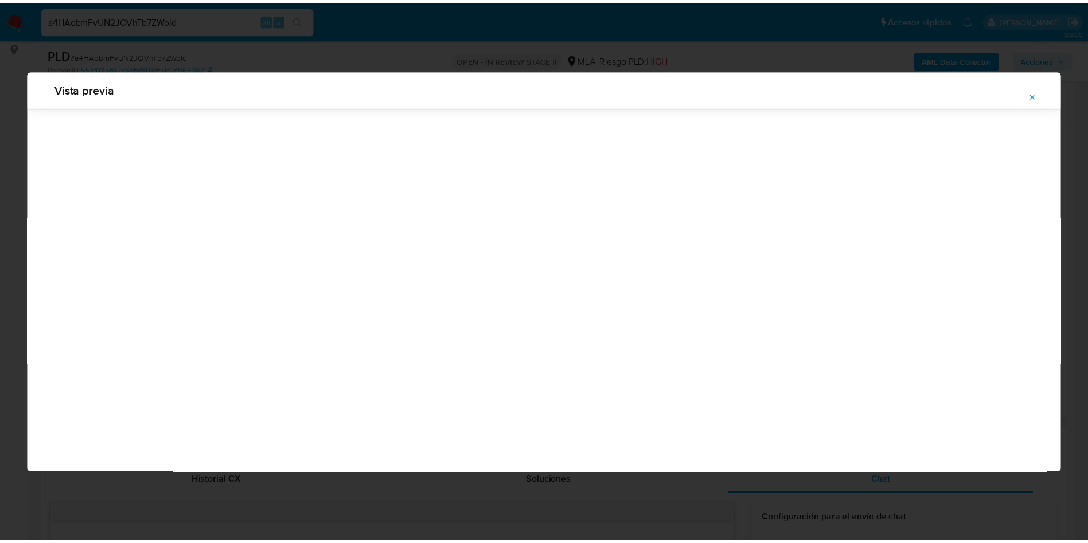
scroll to position [0, 0]
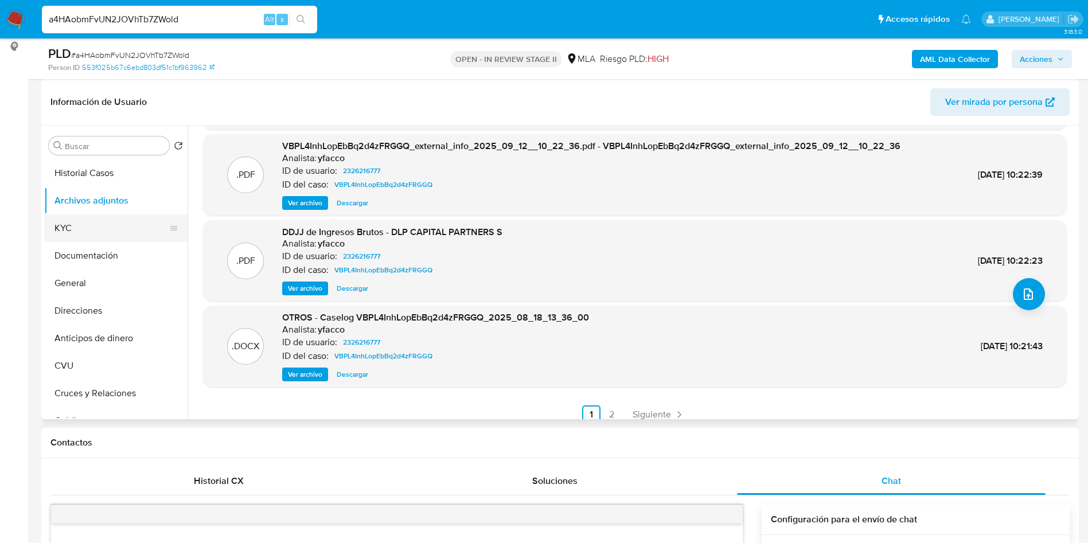
click at [95, 235] on button "KYC" at bounding box center [111, 228] width 134 height 28
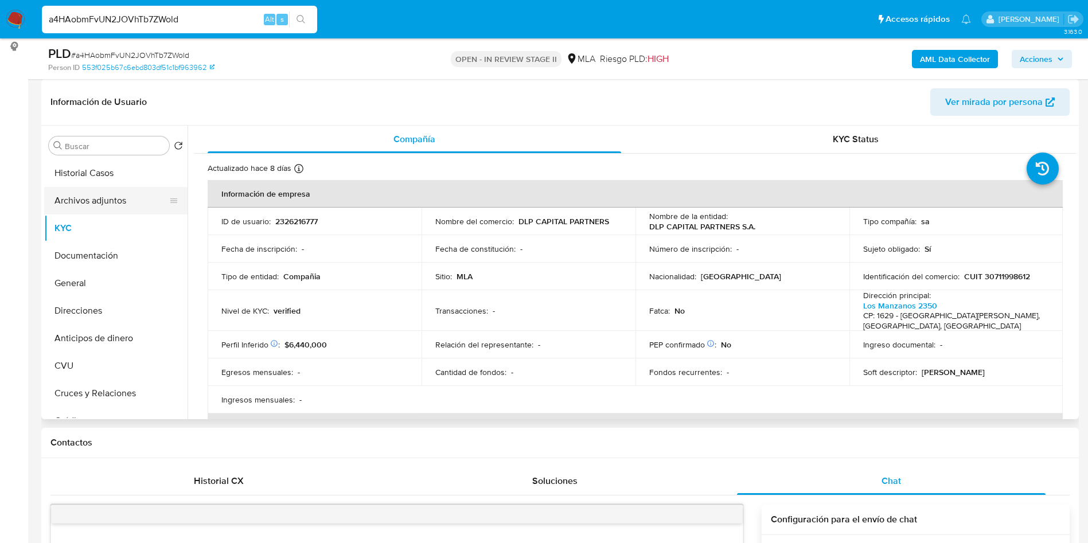
click at [98, 210] on button "Archivos adjuntos" at bounding box center [111, 201] width 134 height 28
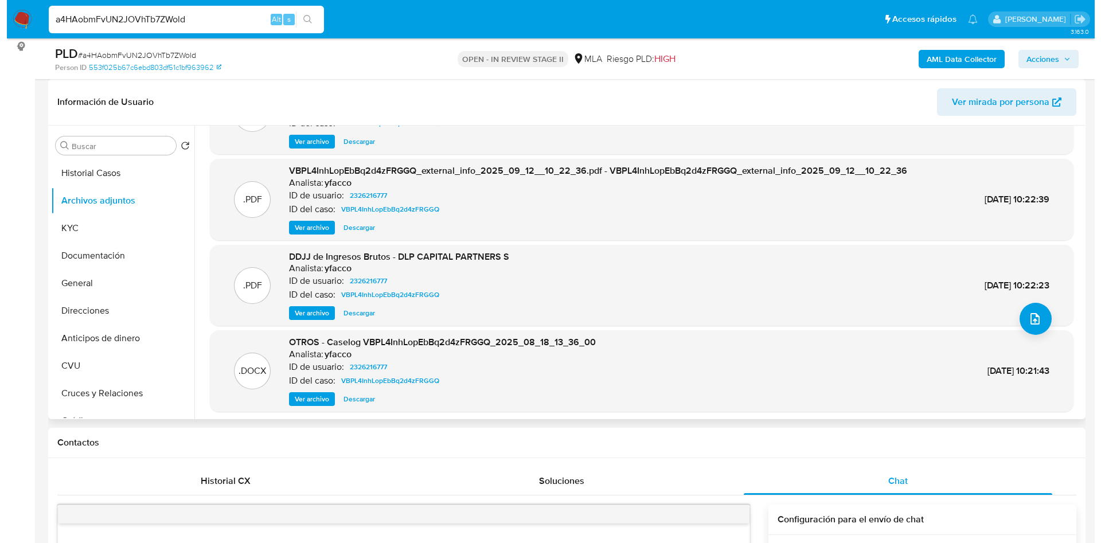
scroll to position [86, 0]
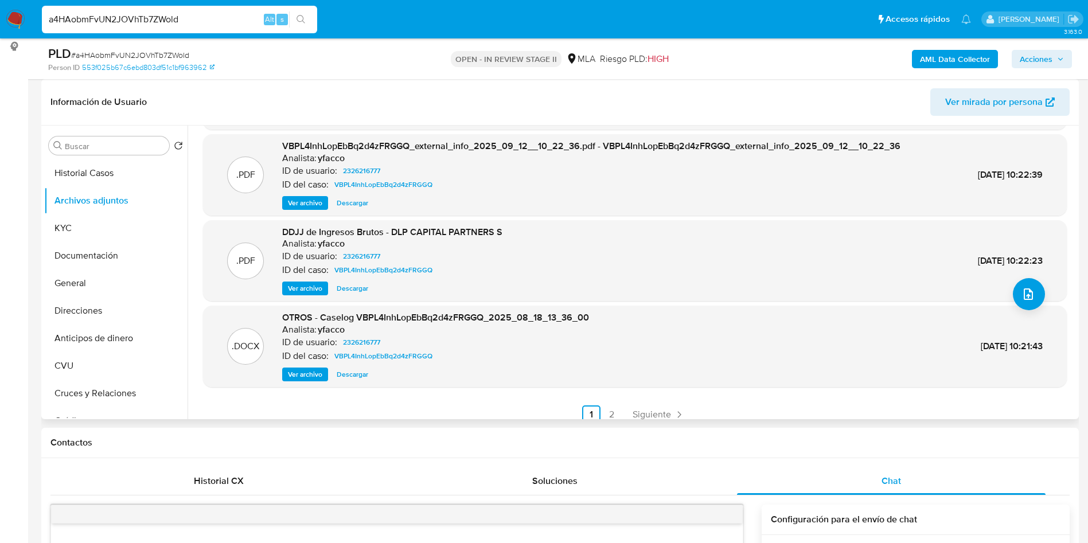
click at [314, 377] on span "Ver archivo" at bounding box center [305, 374] width 34 height 11
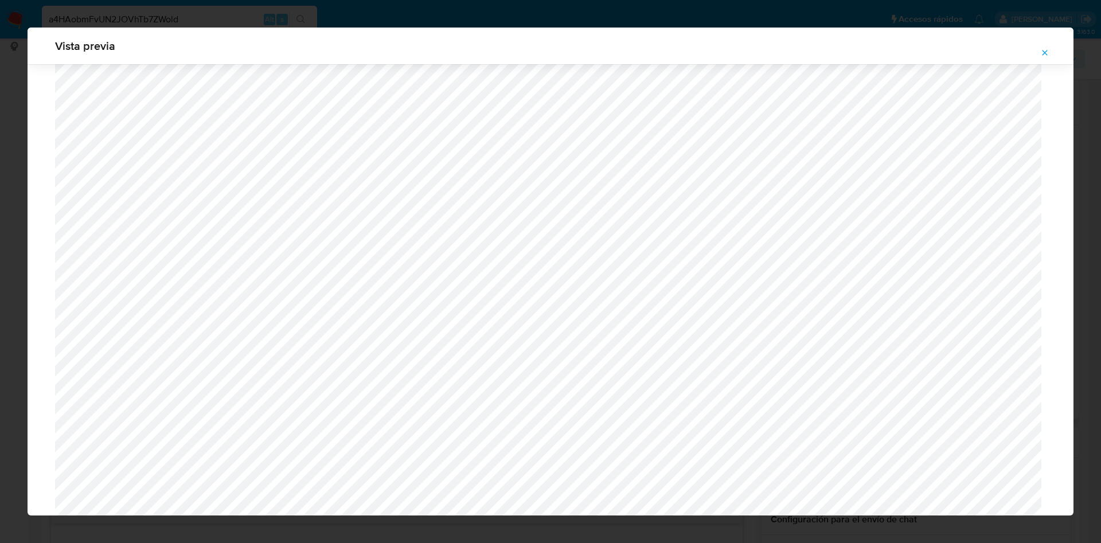
scroll to position [751, 0]
click at [1052, 52] on button "Attachment preview" at bounding box center [1044, 53] width 25 height 18
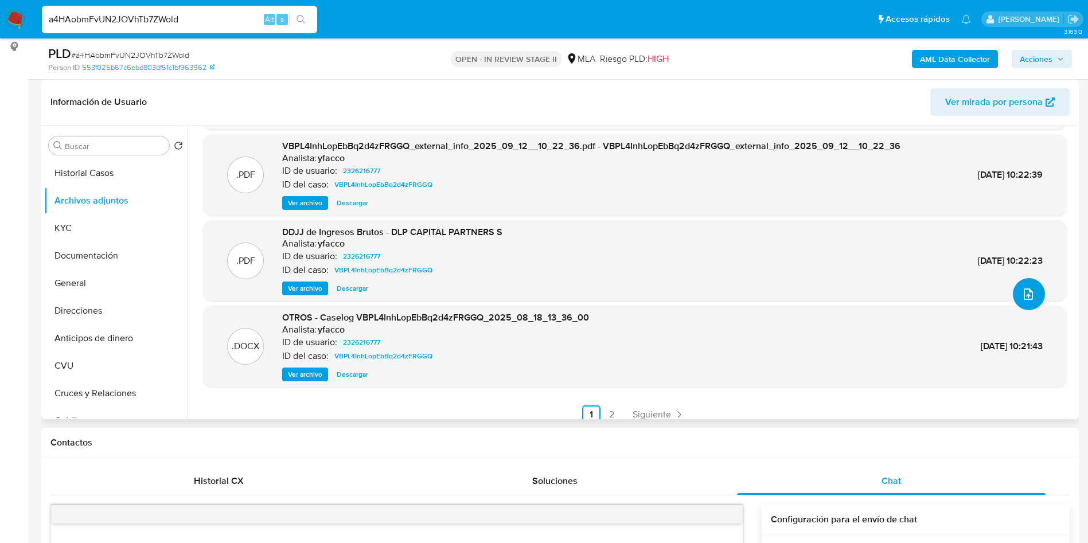
click at [1028, 299] on icon "upload-file" at bounding box center [1028, 294] width 14 height 14
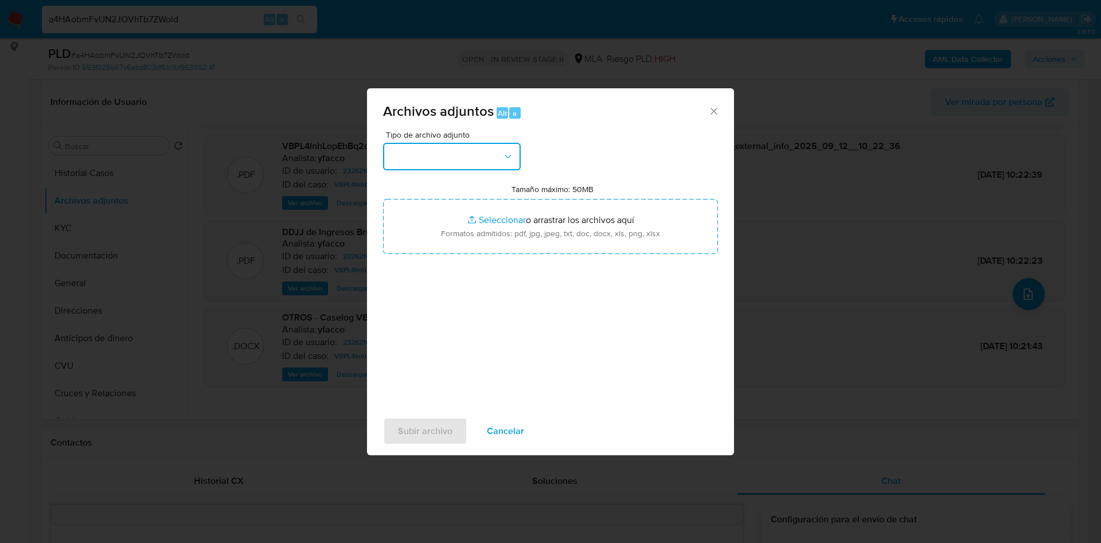
click at [494, 161] on button "button" at bounding box center [452, 157] width 138 height 28
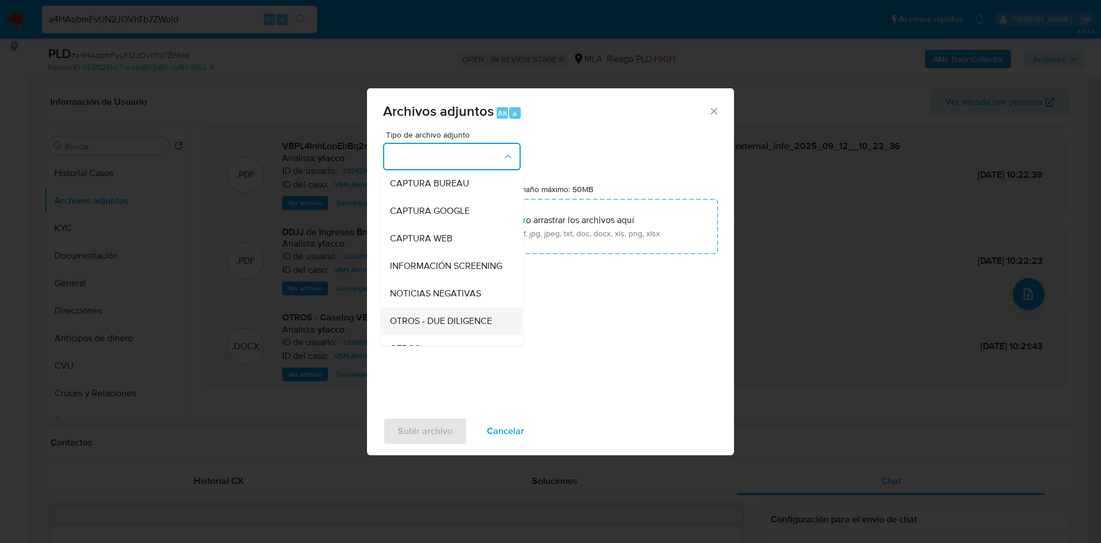
scroll to position [86, 0]
click at [434, 330] on div "OTROS" at bounding box center [448, 322] width 117 height 28
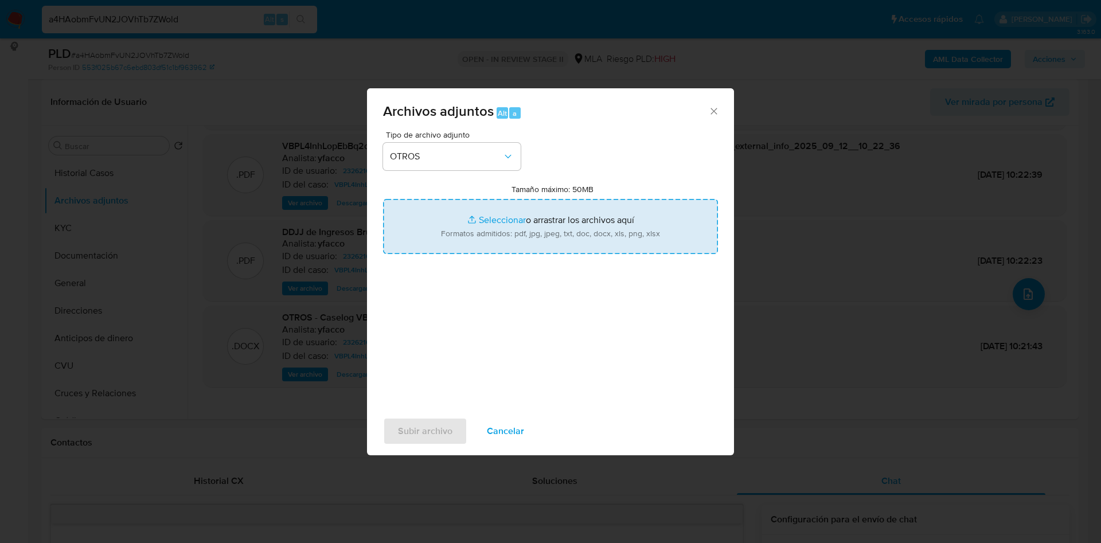
click at [490, 219] on input "Tamaño máximo: 50MB Seleccionar archivos" at bounding box center [550, 226] width 335 height 55
type input "C:\fakepath\Caselog a4HAobmFvUN2JOVhTb7ZWold_2025_10_08_11_41_45.docx"
click at [483, 214] on input "Tamaño máximo: 50MB Seleccionar archivos" at bounding box center [550, 226] width 335 height 55
type input "C:\fakepath\Movimientos 2326216777 (2).xlsx"
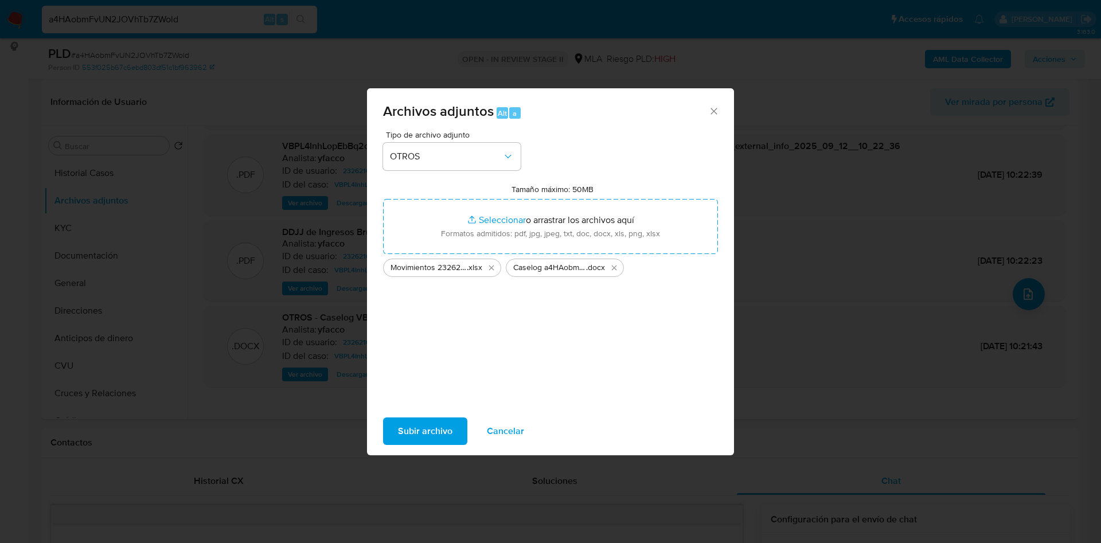
click at [439, 437] on span "Subir archivo" at bounding box center [425, 431] width 54 height 25
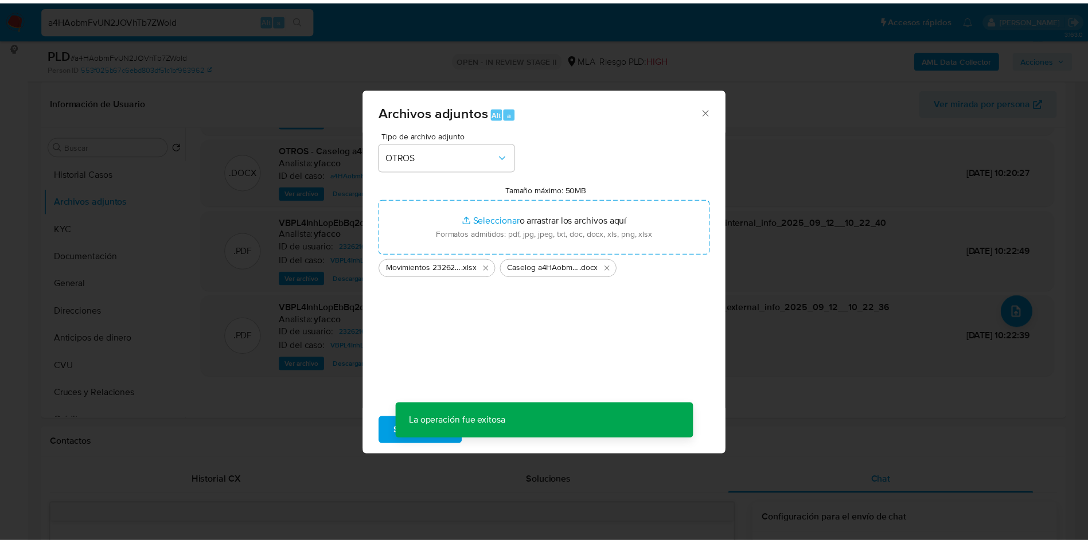
scroll to position [69, 0]
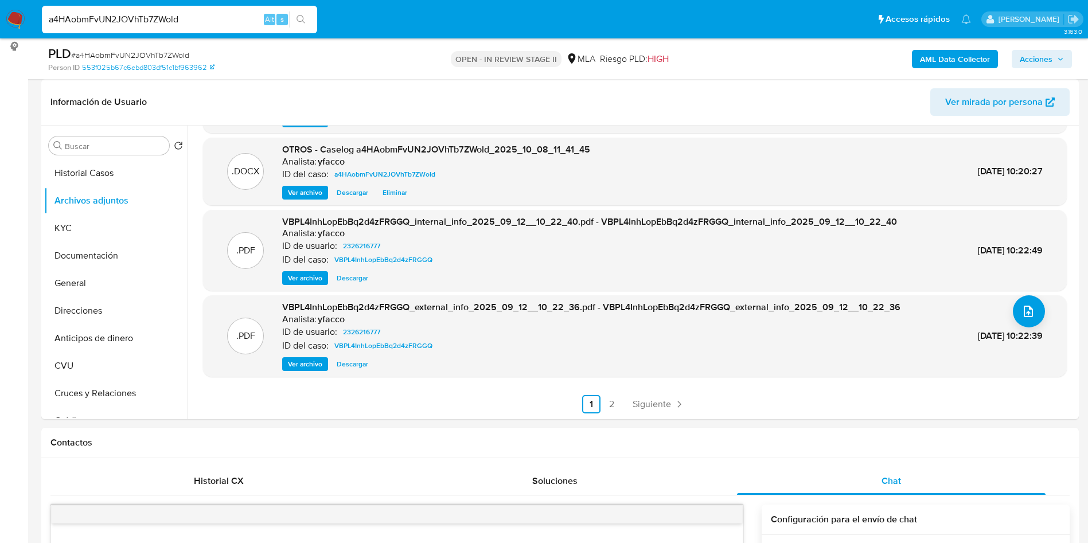
click at [947, 59] on b "AML Data Collector" at bounding box center [955, 59] width 70 height 18
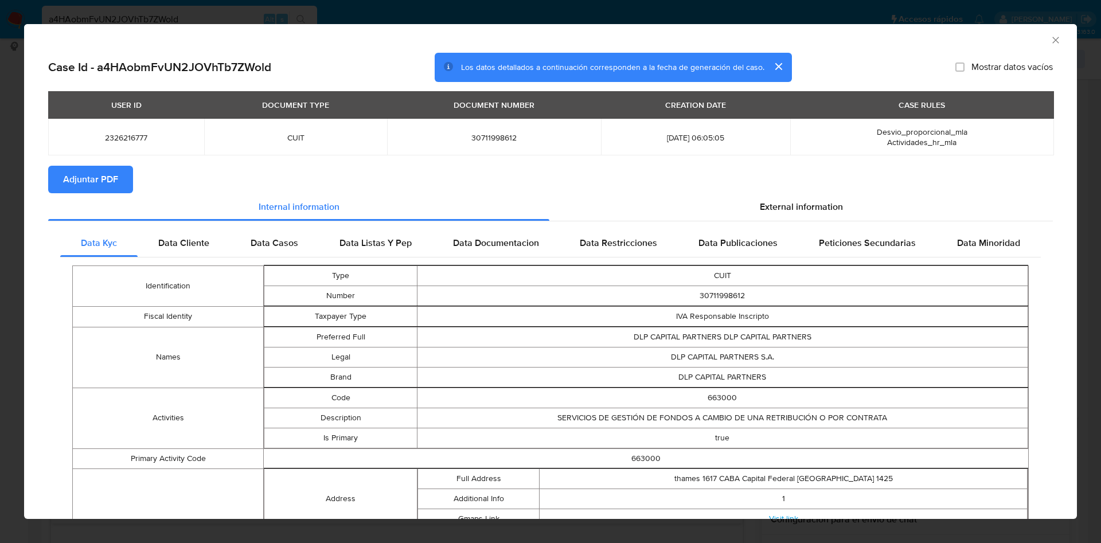
click at [79, 169] on span "Adjuntar PDF" at bounding box center [90, 179] width 55 height 25
click at [1050, 36] on icon "Cerrar ventana" at bounding box center [1055, 39] width 11 height 11
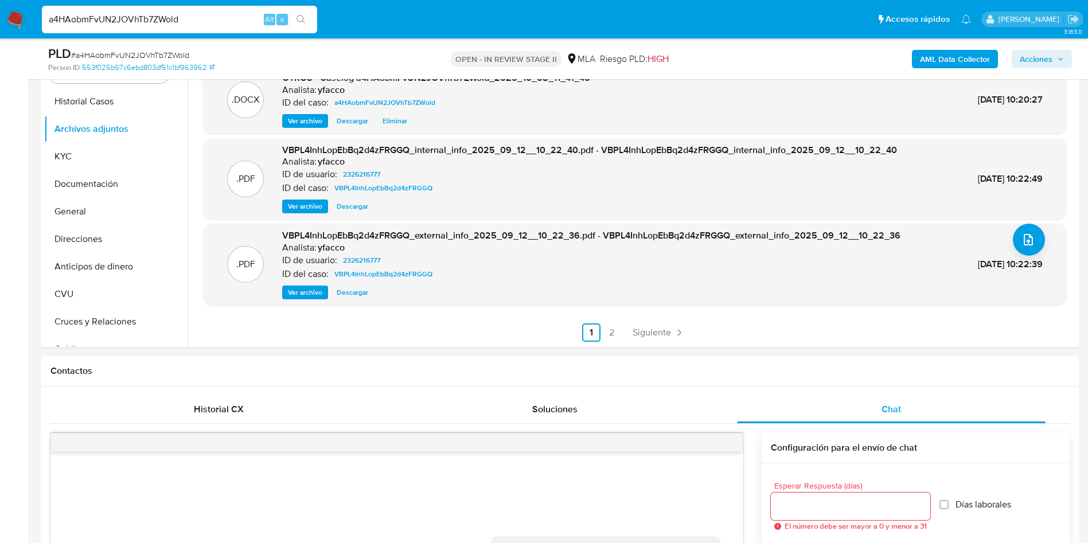
scroll to position [0, 0]
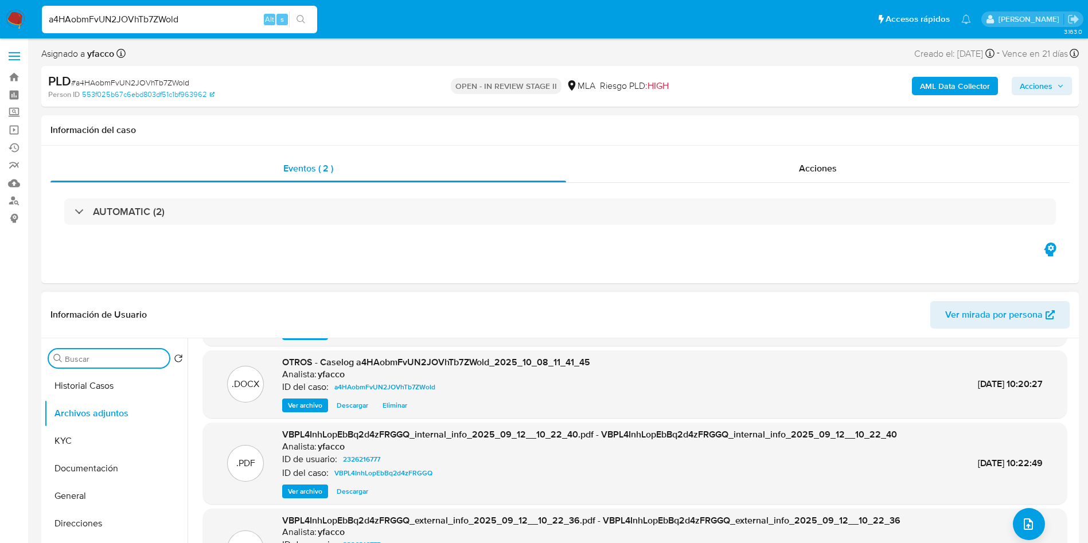
click at [104, 354] on input "Buscar" at bounding box center [115, 359] width 100 height 10
type input "conv"
click at [106, 415] on button "Historial de conversaciones" at bounding box center [111, 414] width 134 height 28
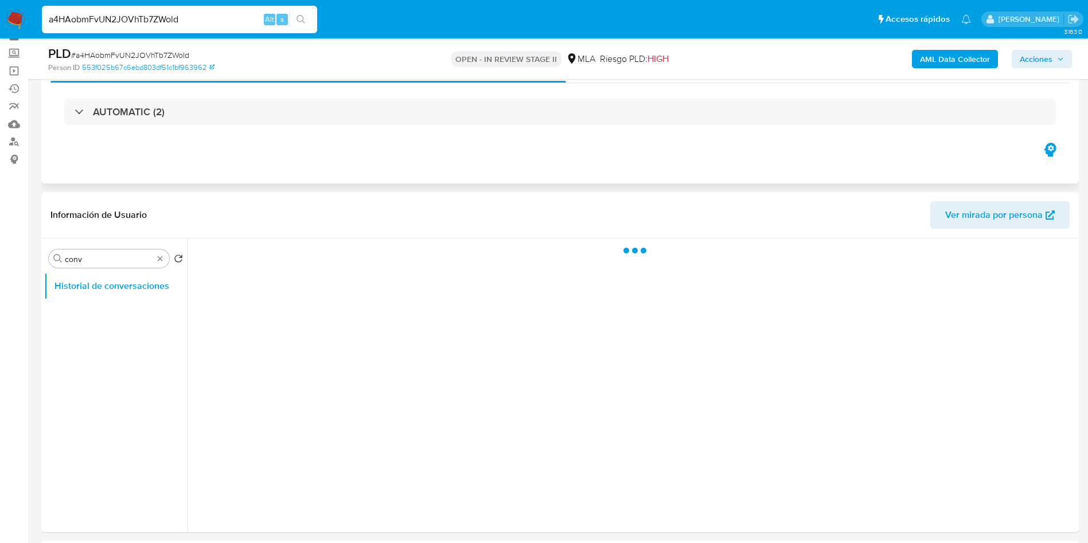
scroll to position [86, 0]
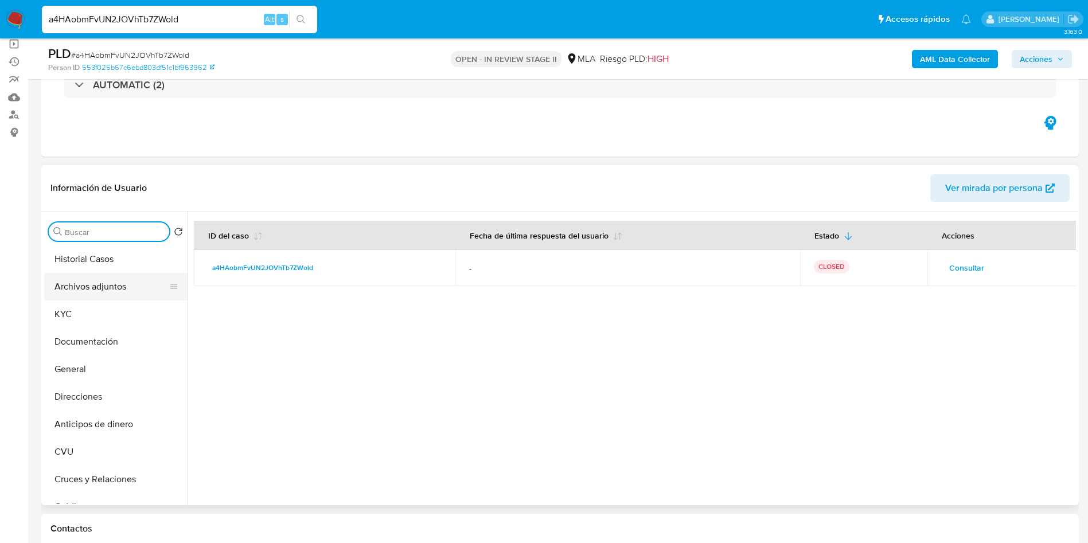
click at [94, 286] on button "Archivos adjuntos" at bounding box center [111, 287] width 134 height 28
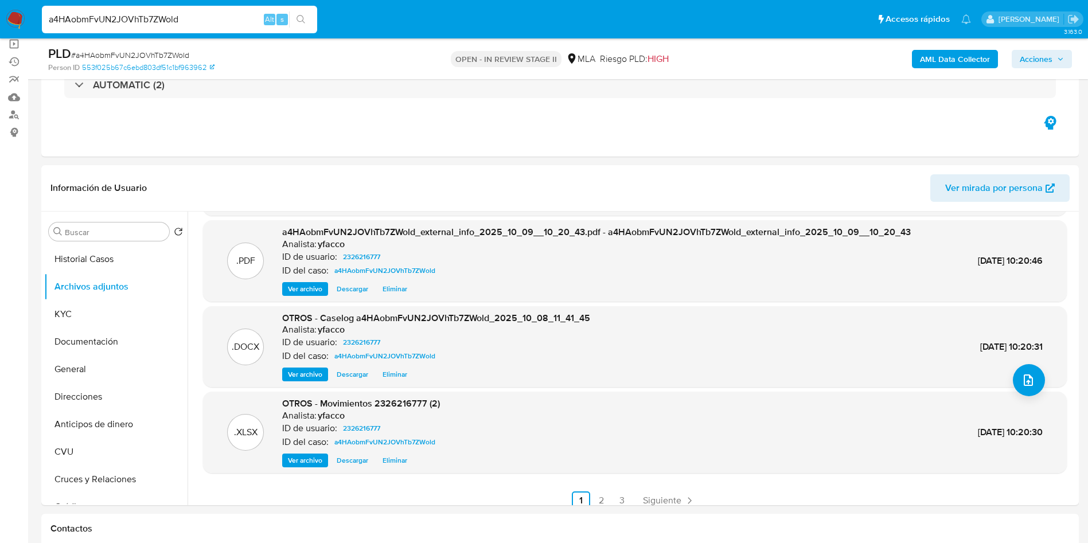
click at [1031, 65] on span "Acciones" at bounding box center [1036, 59] width 33 height 18
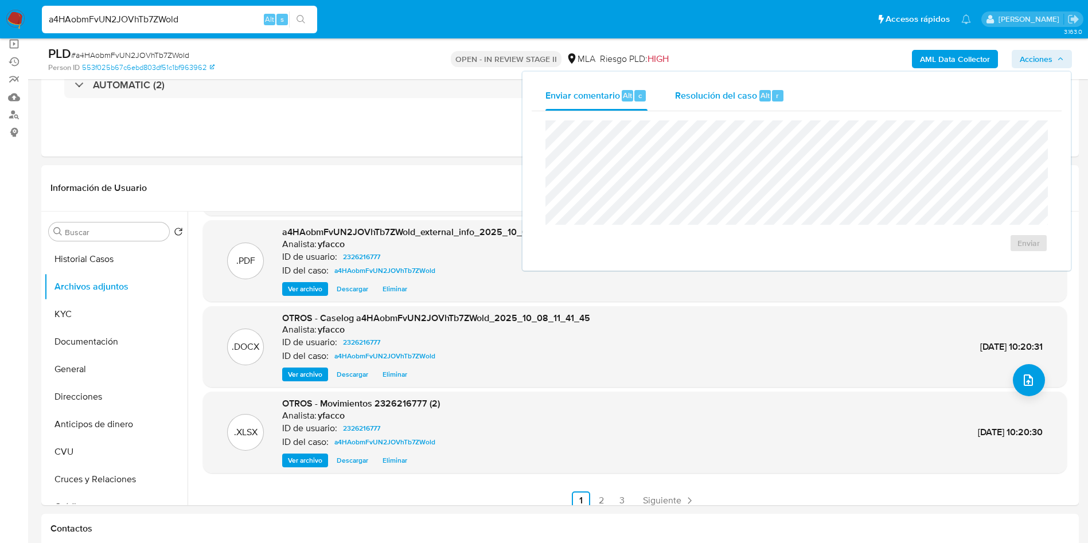
click at [760, 96] on span "Alt" at bounding box center [764, 95] width 9 height 11
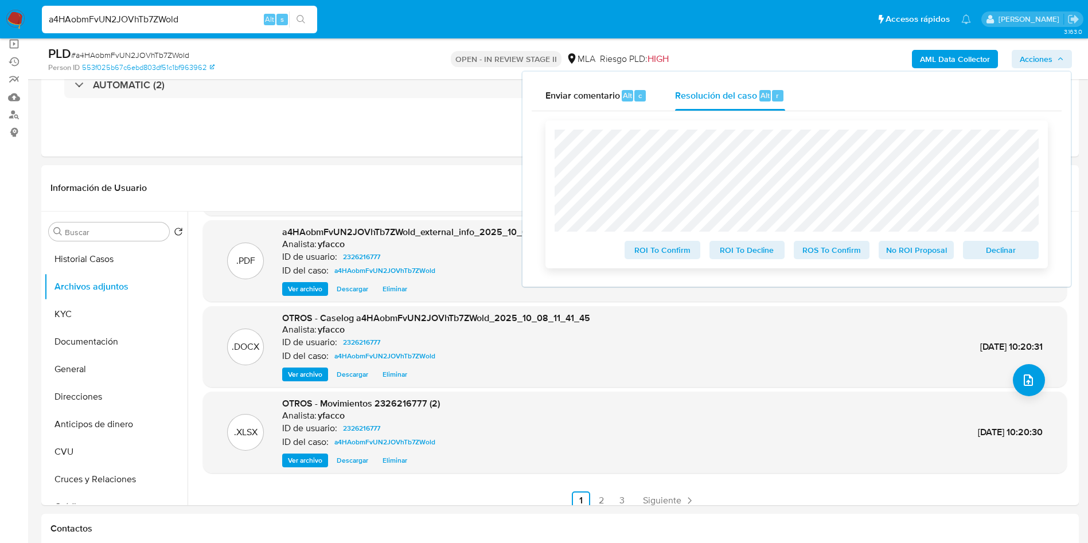
click at [903, 244] on span "No ROI Proposal" at bounding box center [917, 250] width 60 height 16
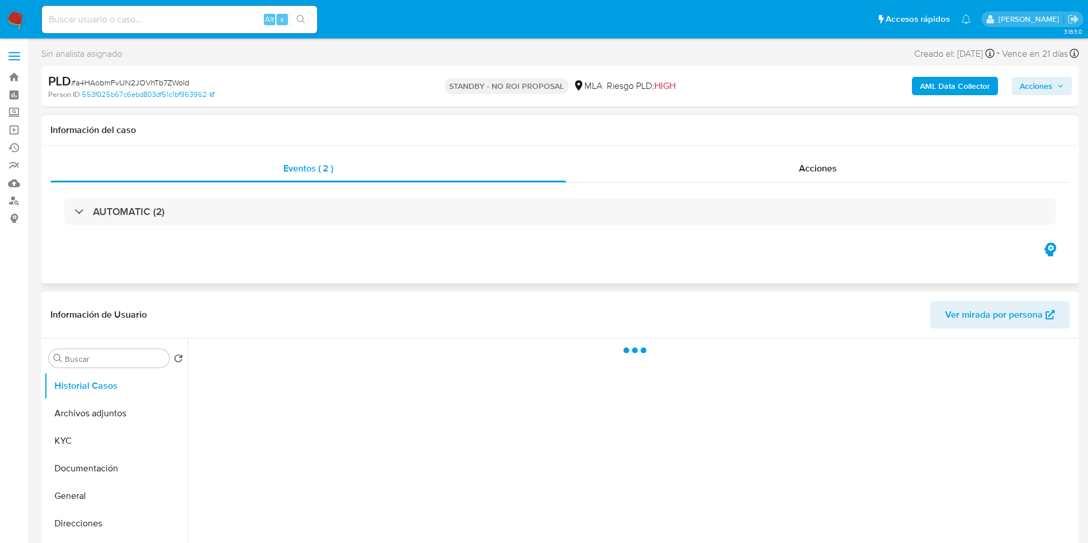
select select "10"
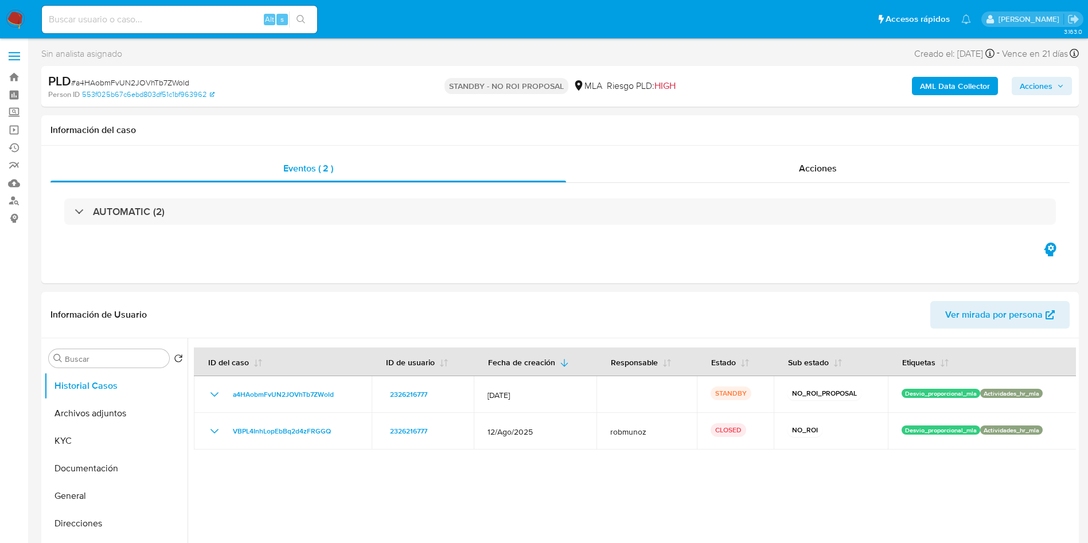
click at [225, 22] on input at bounding box center [179, 19] width 275 height 15
paste input "KugpEpvVWt7QlNYVFrj5osQy"
type input "KugpEpvVWt7QlNYVFrj5osQy"
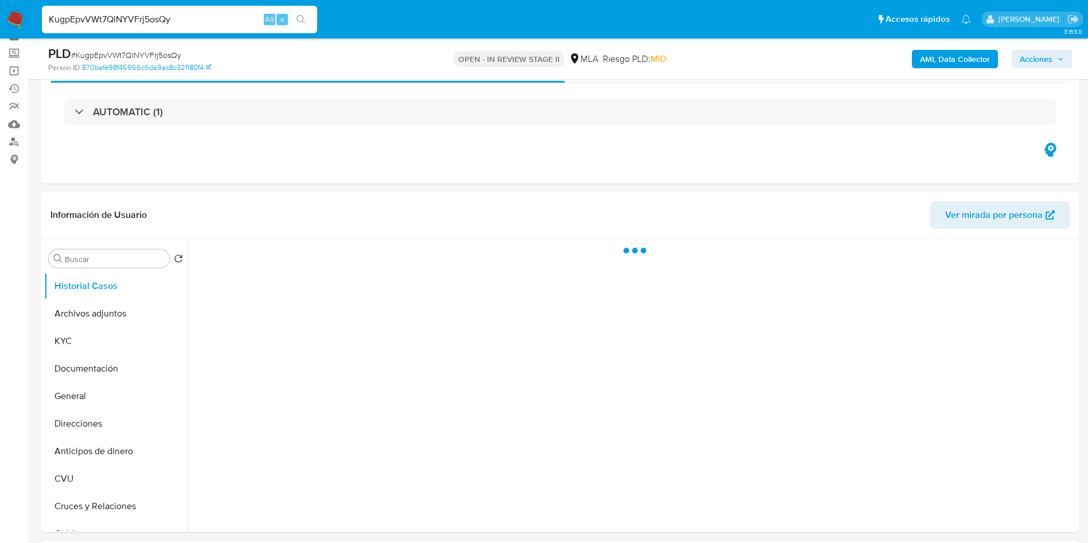
scroll to position [86, 0]
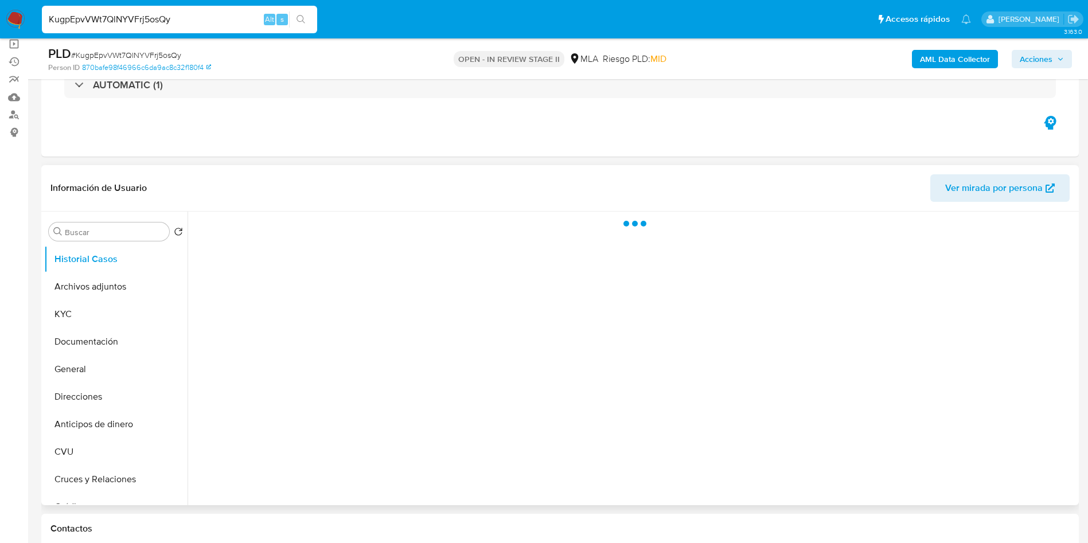
select select "10"
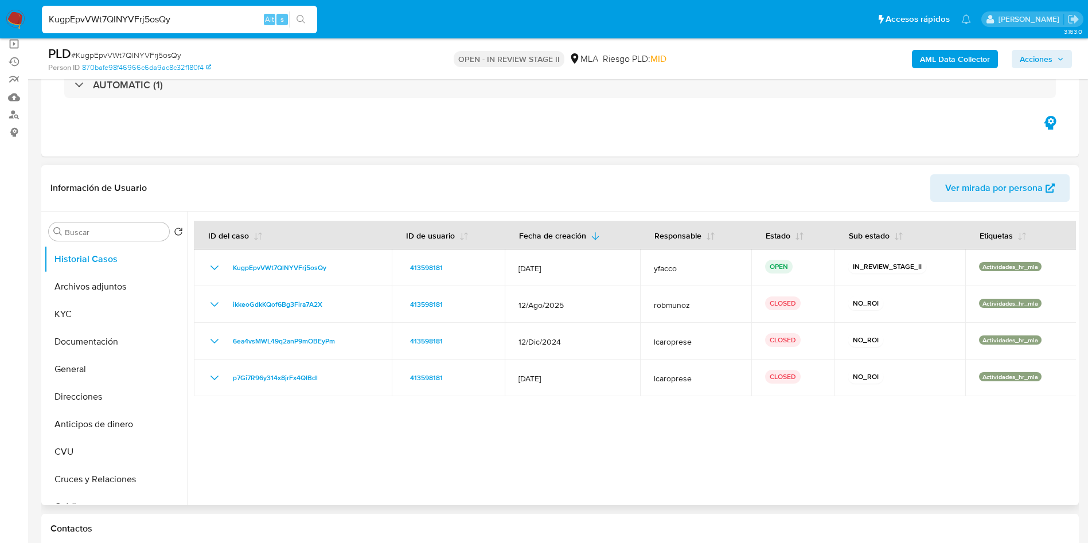
scroll to position [172, 0]
